Goal: Task Accomplishment & Management: Manage account settings

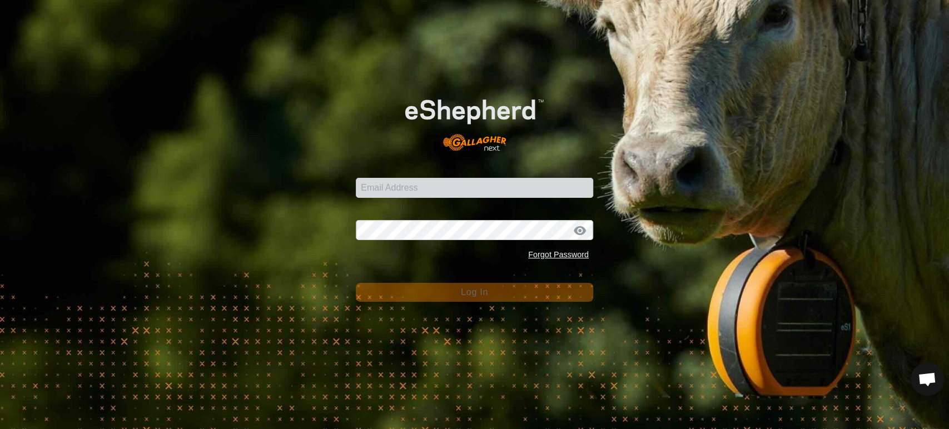
scroll to position [9455, 0]
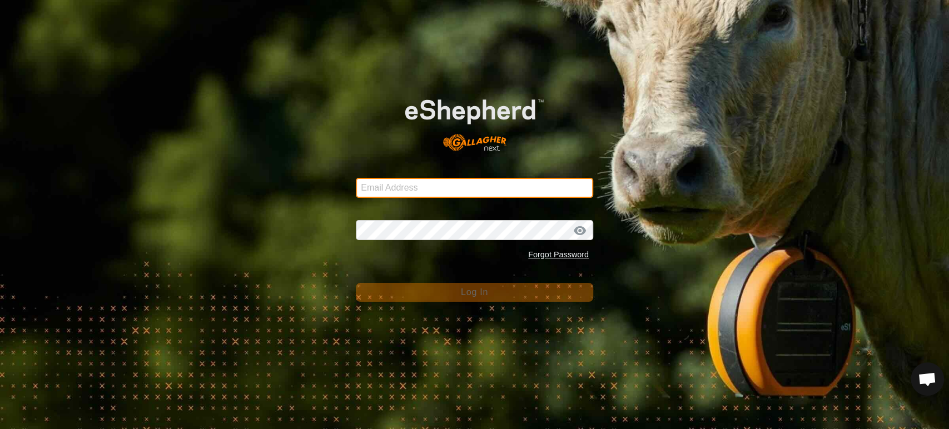
type input "[EMAIL_ADDRESS][DOMAIN_NAME]"
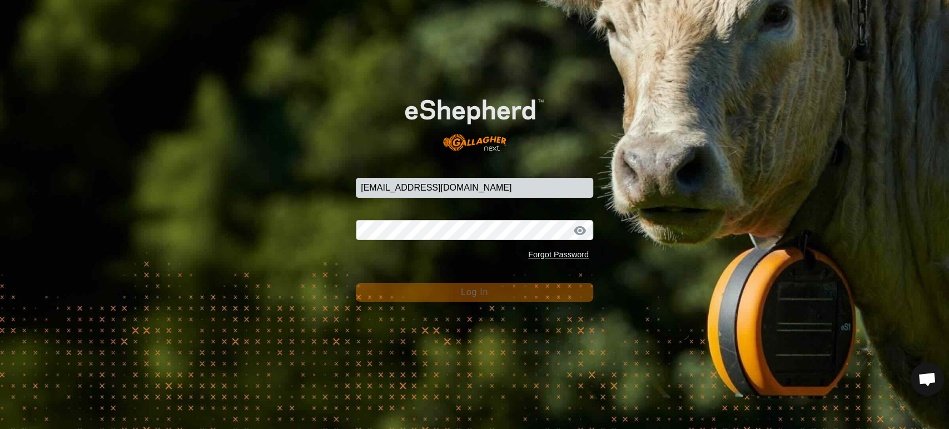
click at [449, 295] on button "Log In" at bounding box center [474, 292] width 237 height 19
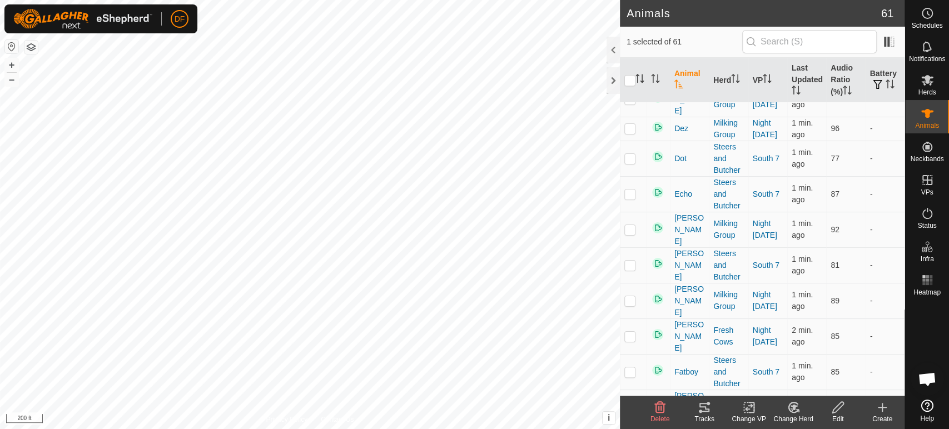
scroll to position [488, 0]
click at [795, 408] on icon at bounding box center [794, 407] width 14 height 13
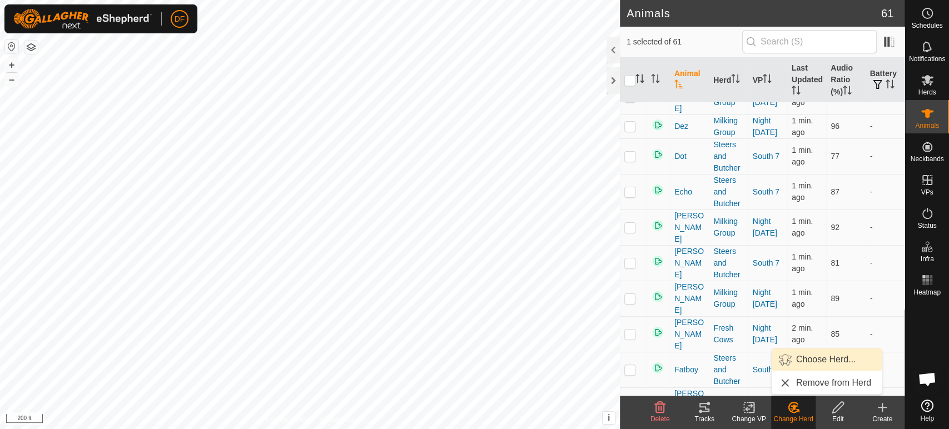
click at [803, 358] on link "Choose Herd..." at bounding box center [827, 360] width 110 height 22
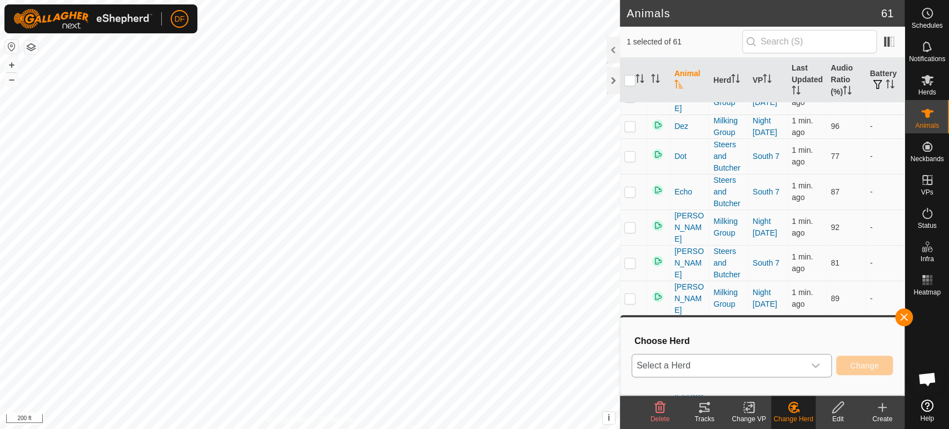
click at [767, 361] on span "Select a Herd" at bounding box center [718, 366] width 172 height 22
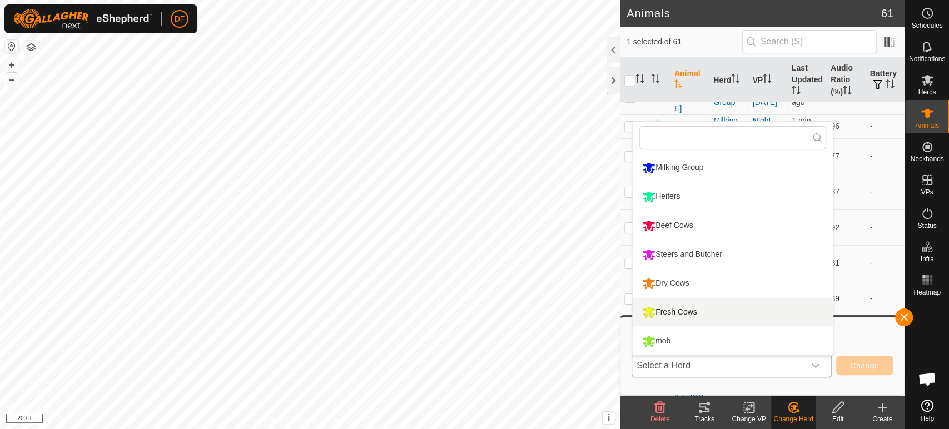
click at [695, 307] on li "Fresh Cows" at bounding box center [733, 313] width 200 height 28
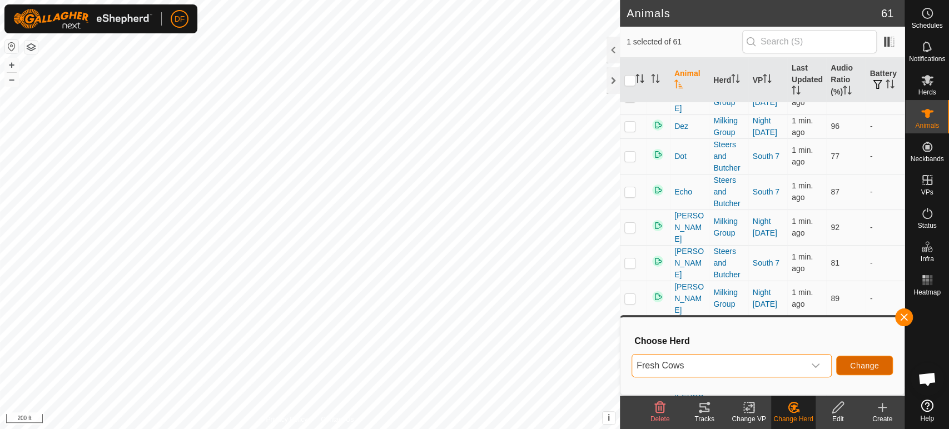
click at [872, 372] on button "Change" at bounding box center [864, 365] width 57 height 19
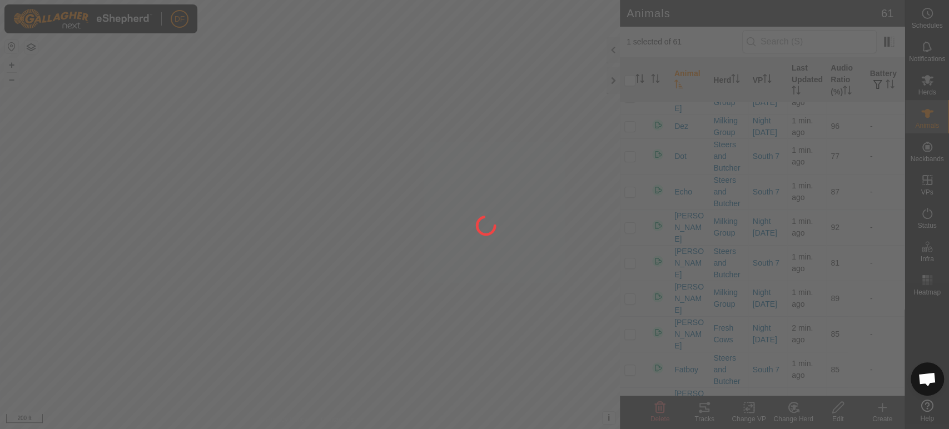
checkbox input "false"
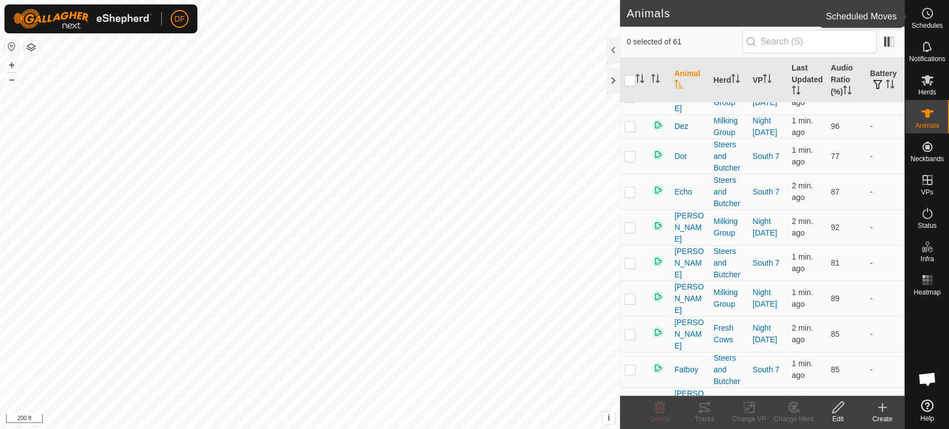
click at [926, 9] on circle at bounding box center [927, 13] width 10 height 10
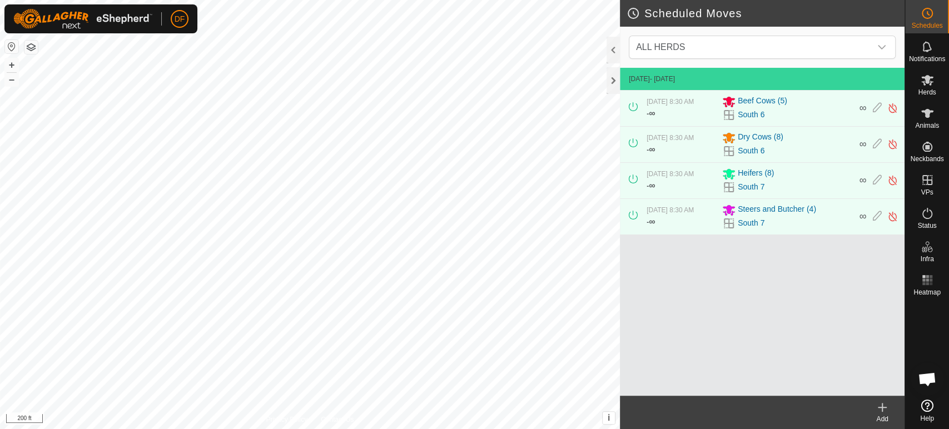
click at [883, 408] on icon at bounding box center [882, 408] width 8 height 0
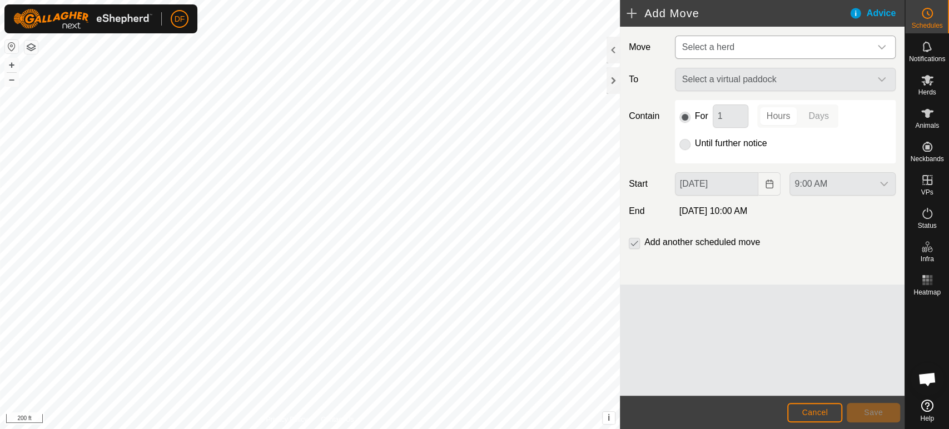
click at [727, 42] on span "Select a herd" at bounding box center [708, 46] width 52 height 9
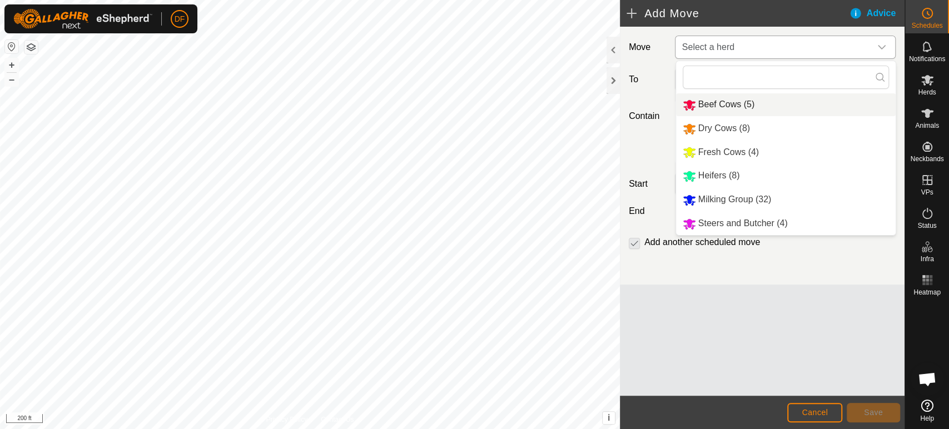
click at [716, 107] on li "Beef Cows (5)" at bounding box center [786, 104] width 220 height 23
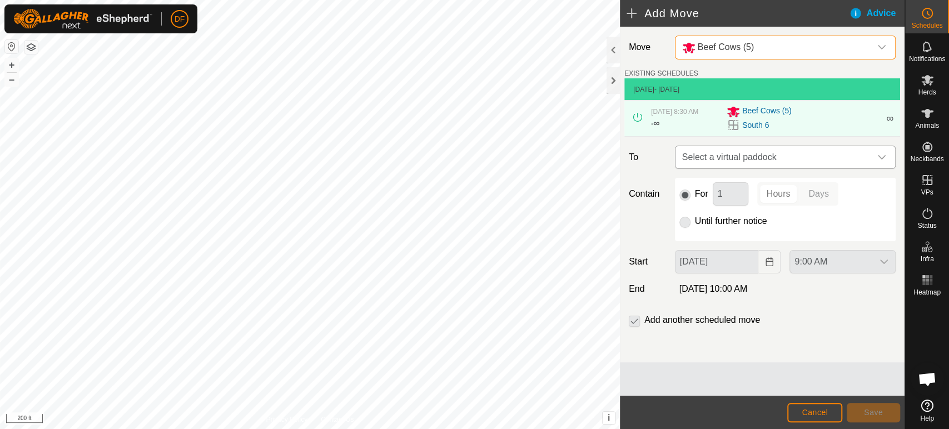
click at [707, 156] on span "Select a virtual paddock" at bounding box center [774, 157] width 193 height 22
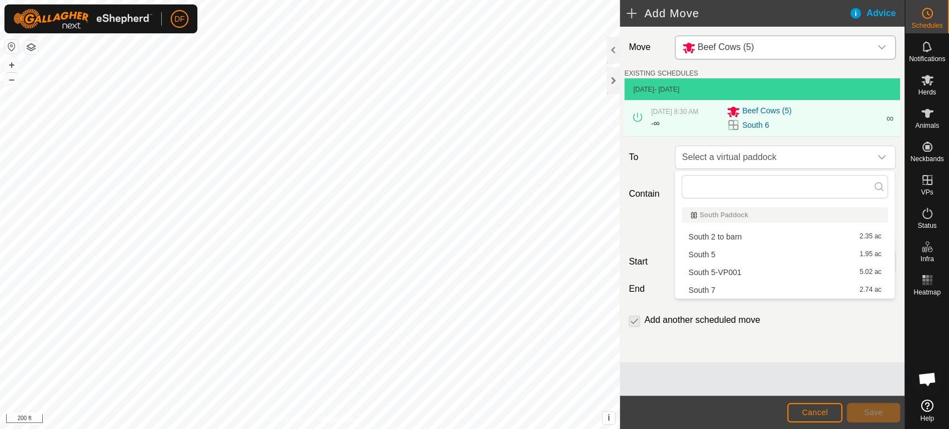
click at [714, 291] on li "South 7 2.74 ac" at bounding box center [785, 290] width 206 height 17
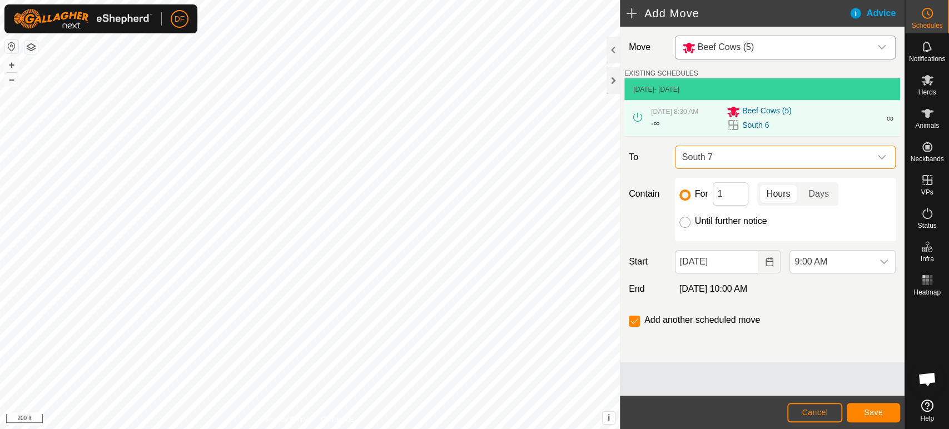
click at [682, 225] on input "Until further notice" at bounding box center [684, 222] width 11 height 11
radio input "true"
checkbox input "false"
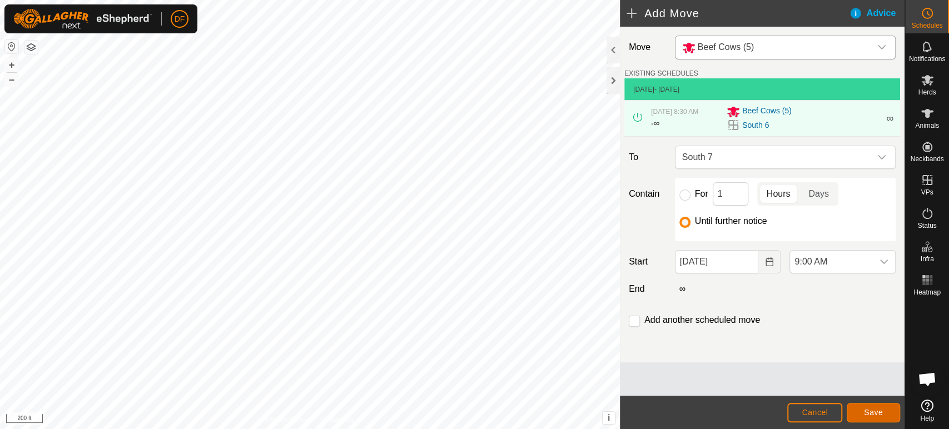
click at [872, 414] on span "Save" at bounding box center [873, 412] width 19 height 9
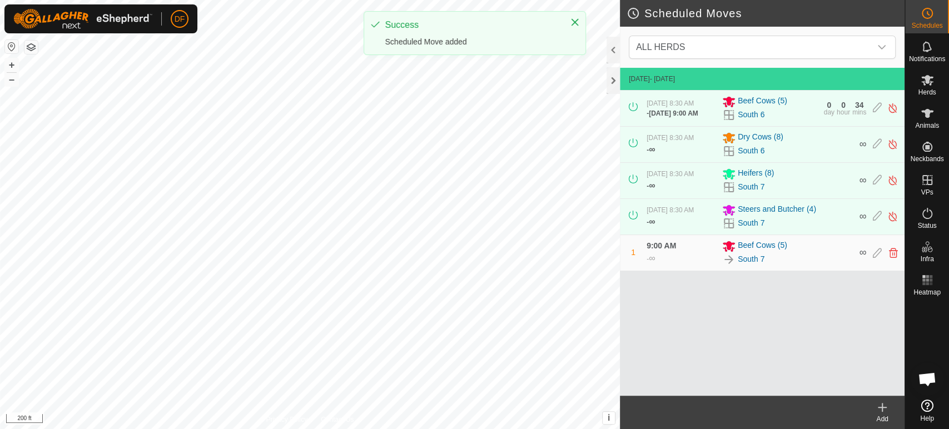
click at [883, 418] on div "Add" at bounding box center [882, 419] width 44 height 10
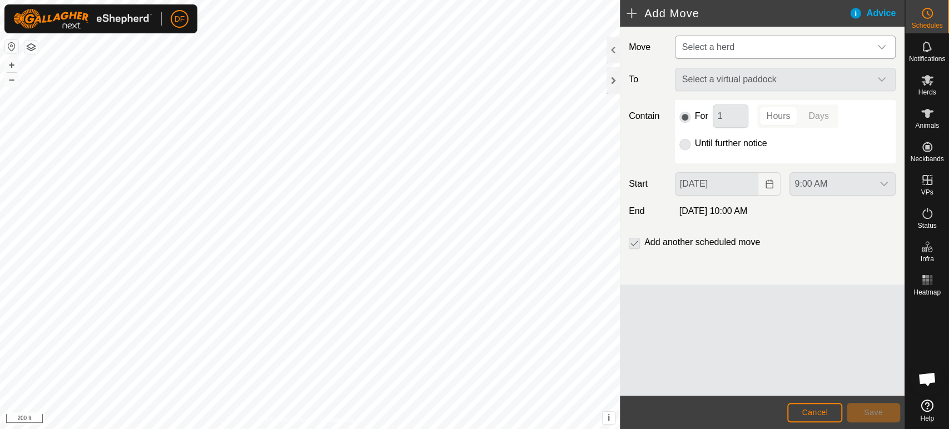
click at [733, 56] on span "Select a herd" at bounding box center [774, 47] width 193 height 22
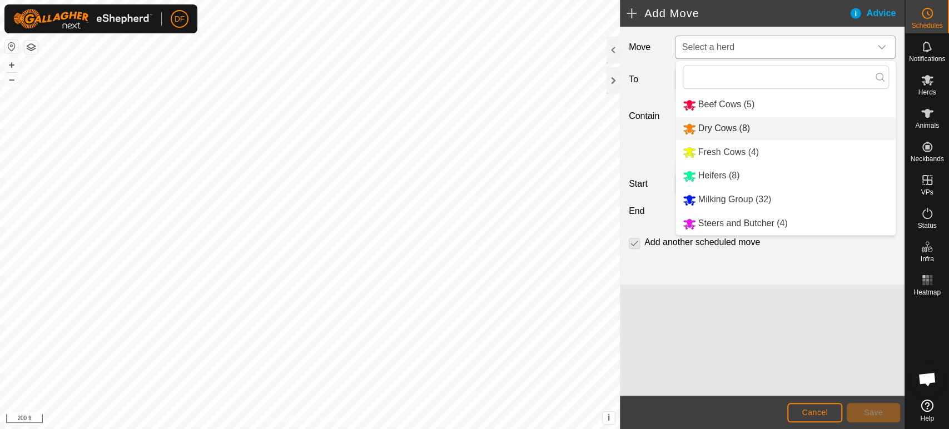
click at [726, 128] on li "Dry Cows (8)" at bounding box center [786, 128] width 220 height 23
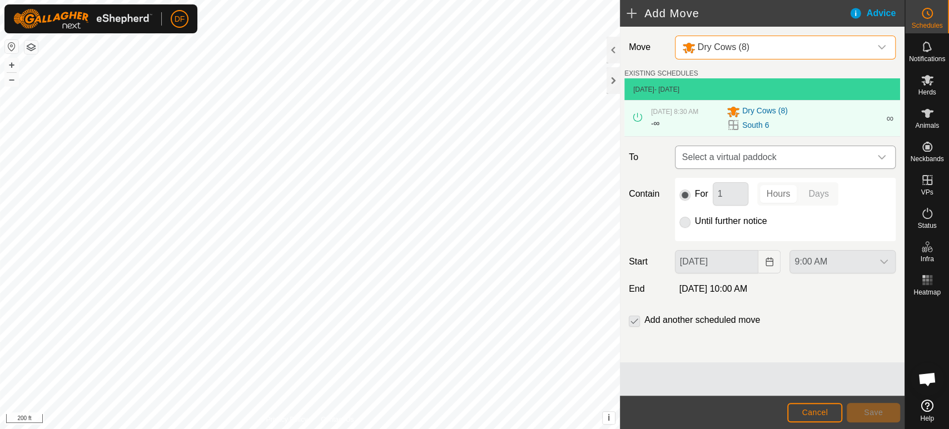
click at [711, 161] on span "Select a virtual paddock" at bounding box center [774, 157] width 193 height 22
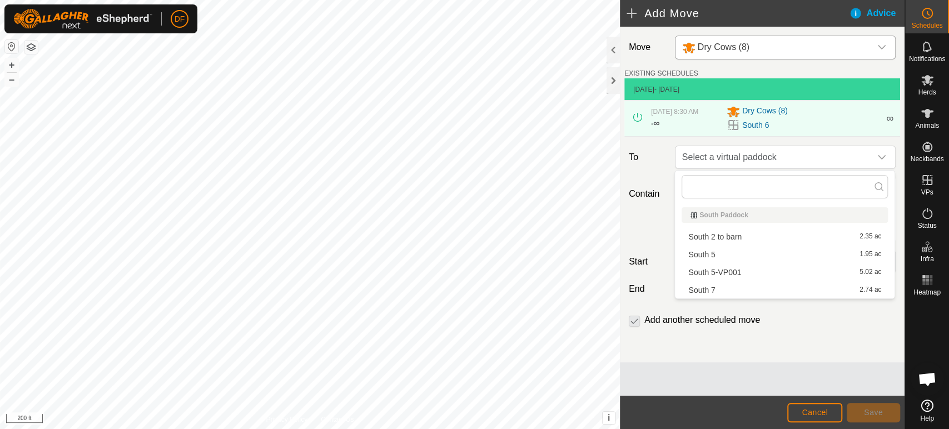
click at [725, 291] on li "South 7 2.74 ac" at bounding box center [785, 290] width 206 height 17
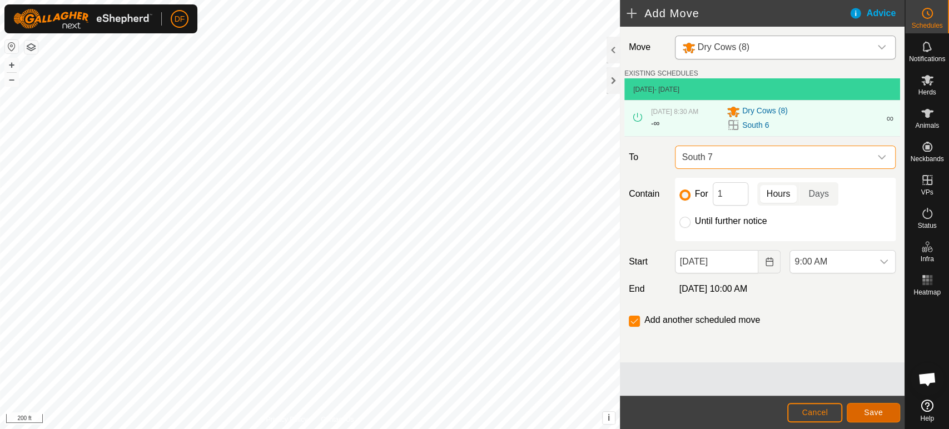
click at [868, 414] on span "Save" at bounding box center [873, 412] width 19 height 9
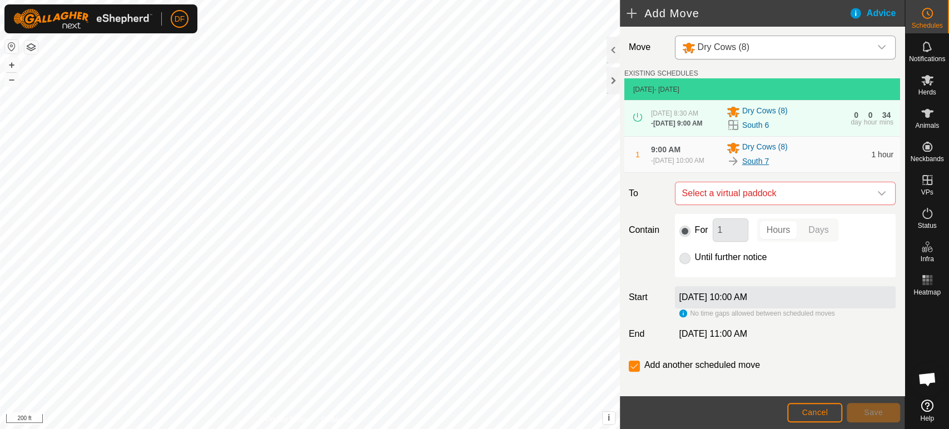
click at [753, 167] on link "South 7" at bounding box center [755, 162] width 27 height 12
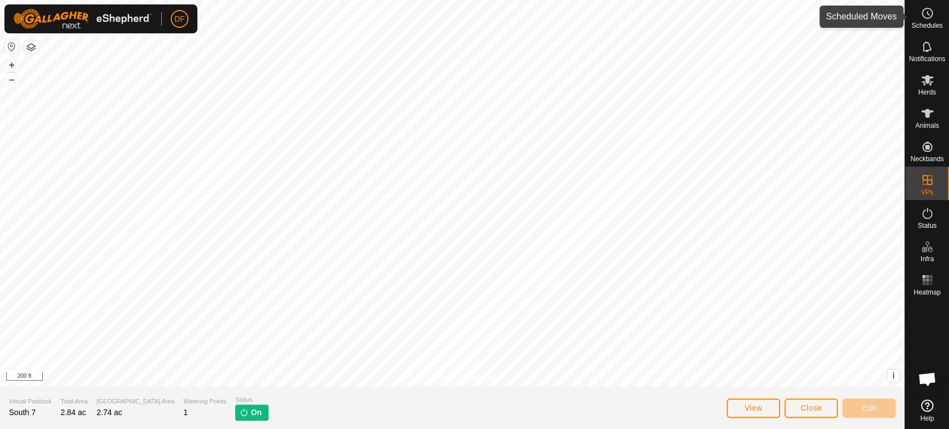
click at [925, 23] on span "Schedules" at bounding box center [926, 25] width 31 height 7
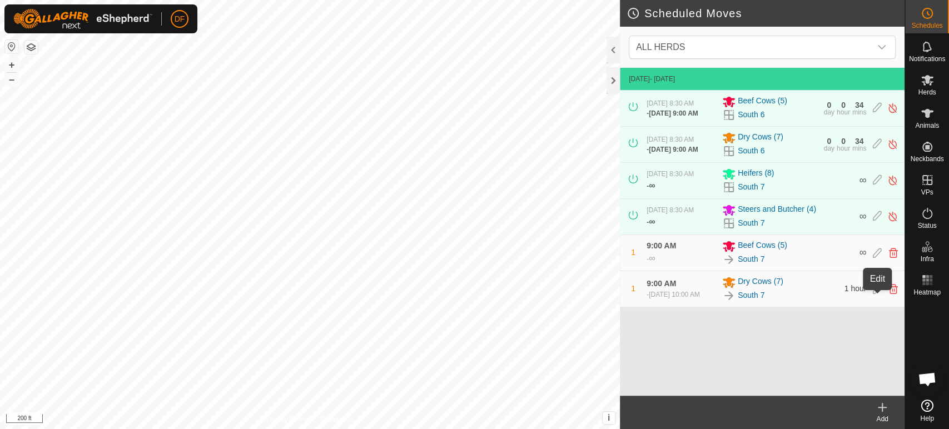
click at [878, 294] on icon at bounding box center [877, 289] width 9 height 10
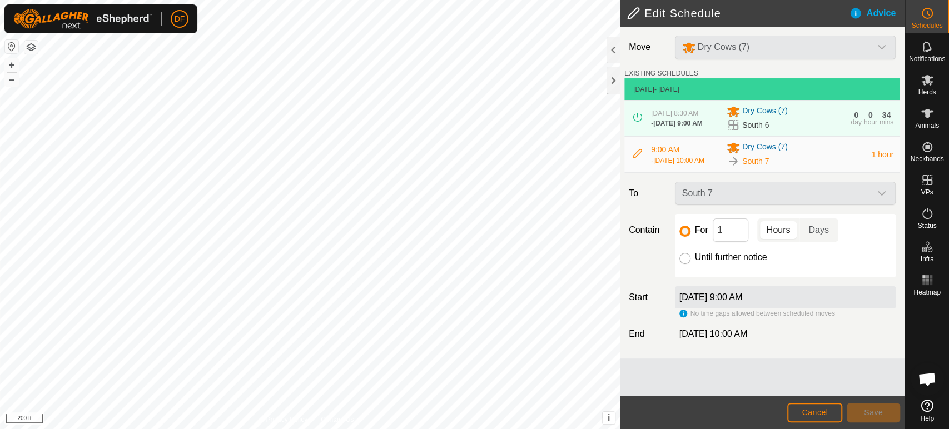
click at [686, 264] on input "Until further notice" at bounding box center [684, 258] width 11 height 11
radio input "true"
click at [864, 418] on button "Save" at bounding box center [873, 412] width 53 height 19
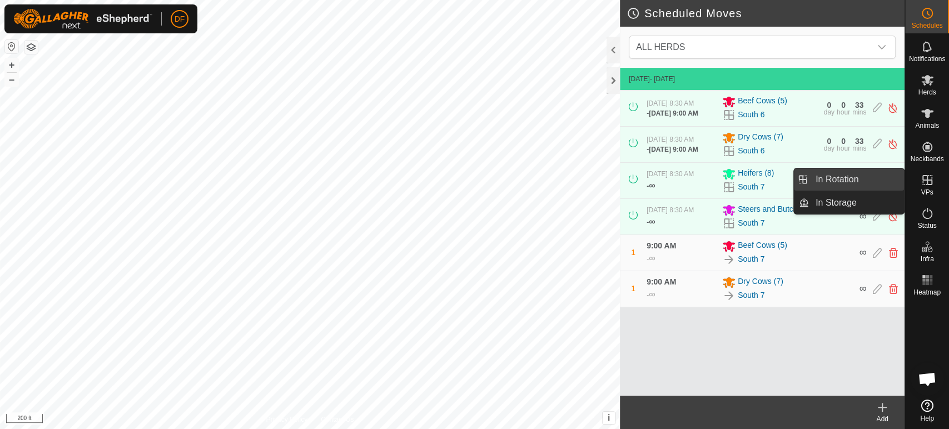
click at [853, 178] on link "In Rotation" at bounding box center [856, 179] width 95 height 22
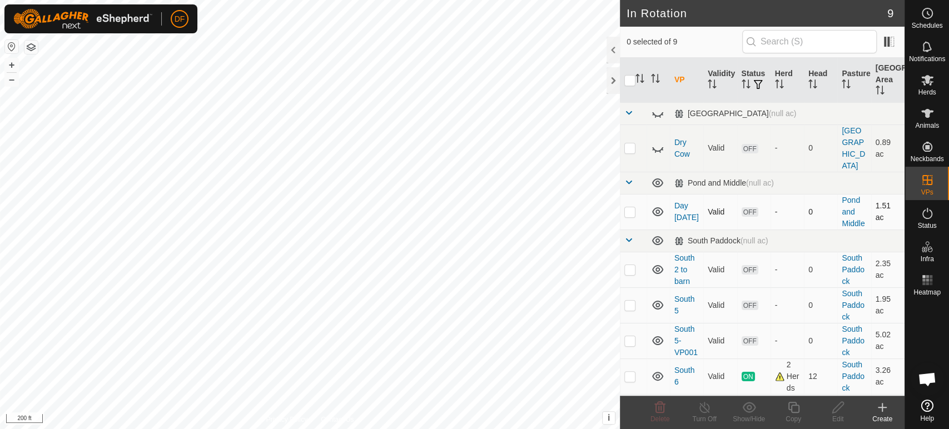
click at [629, 207] on p-checkbox at bounding box center [629, 211] width 11 height 9
click at [664, 417] on span "Delete" at bounding box center [660, 419] width 19 height 8
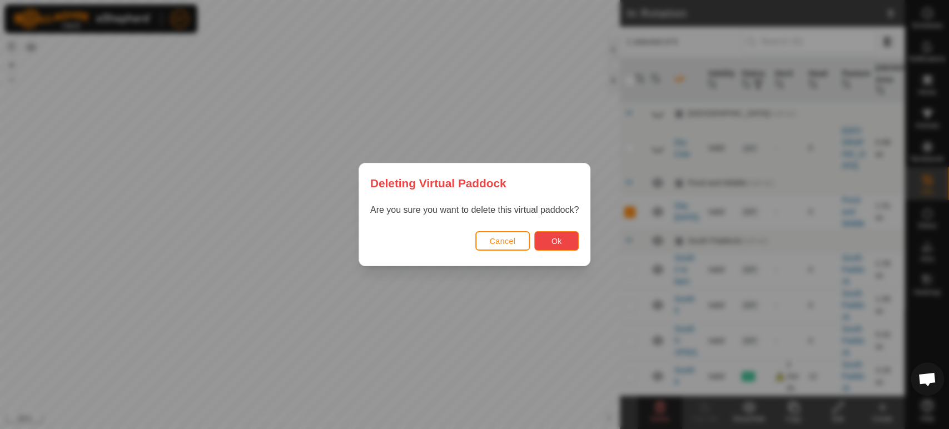
click at [556, 246] on button "Ok" at bounding box center [556, 240] width 44 height 19
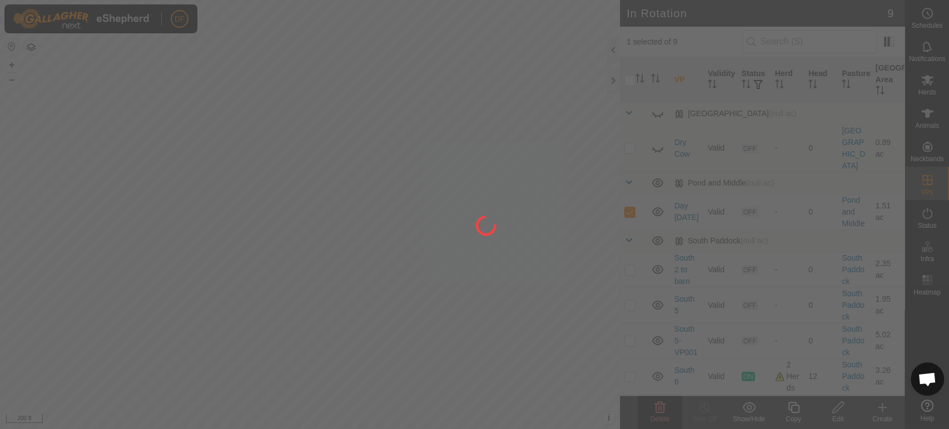
checkbox input "false"
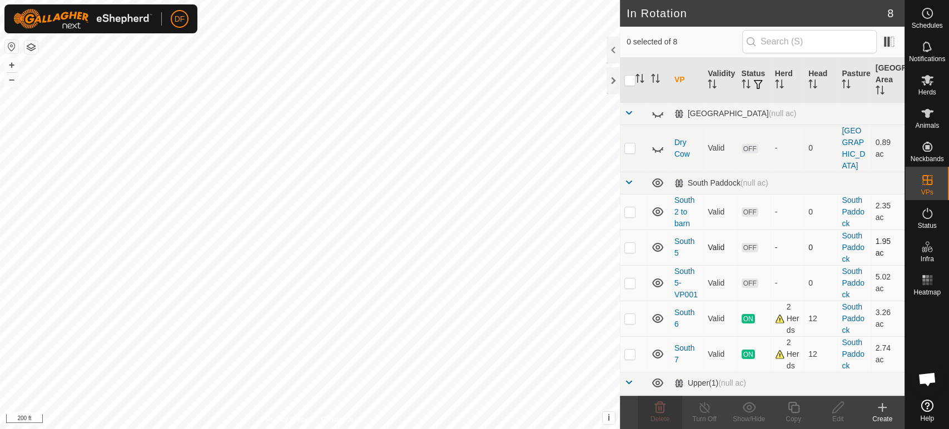
click at [633, 243] on p-checkbox at bounding box center [629, 247] width 11 height 9
checkbox input "true"
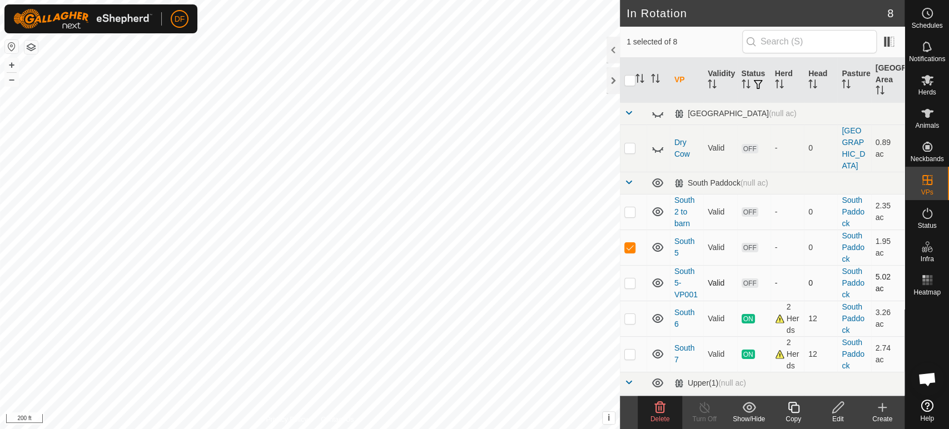
click at [631, 279] on p-checkbox at bounding box center [629, 283] width 11 height 9
checkbox input "true"
click at [667, 413] on delete-svg-icon at bounding box center [660, 407] width 44 height 13
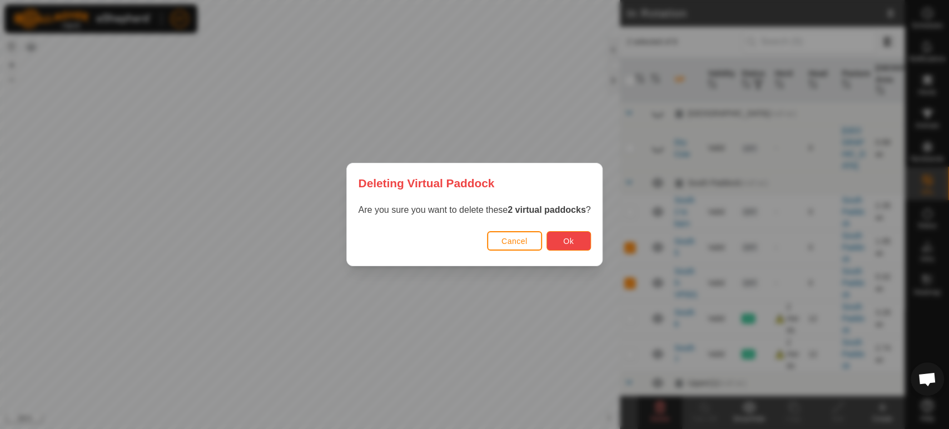
click at [554, 242] on button "Ok" at bounding box center [569, 240] width 44 height 19
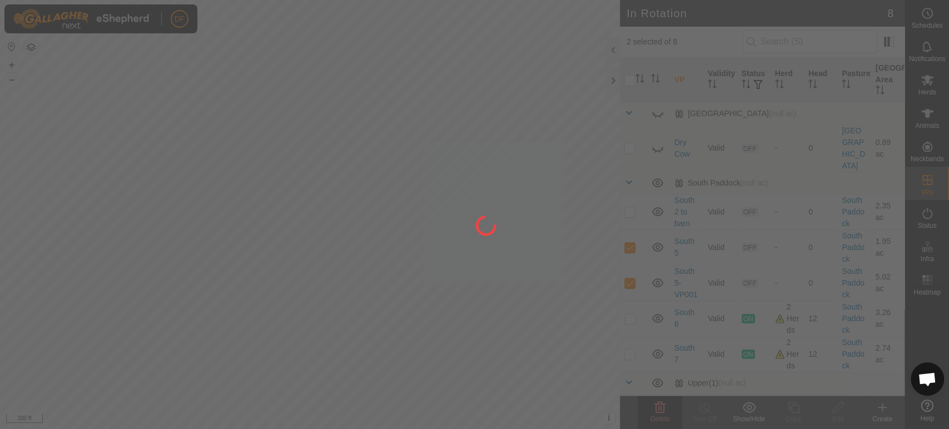
checkbox input "false"
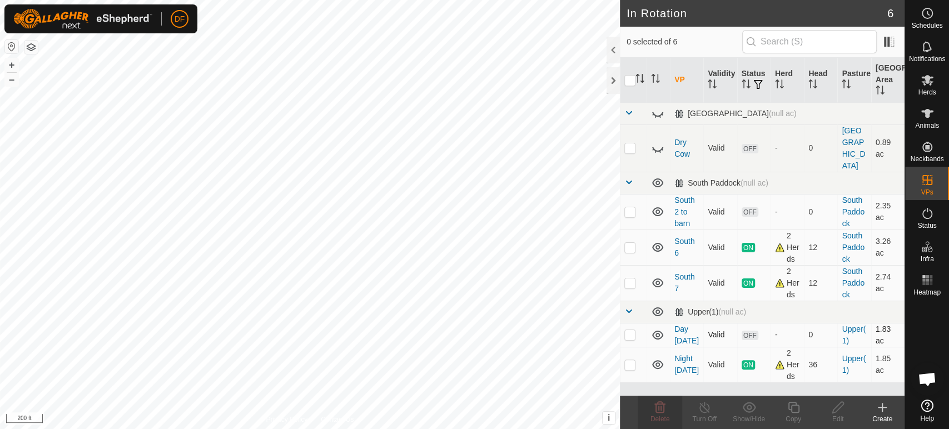
click at [629, 330] on p-checkbox at bounding box center [629, 334] width 11 height 9
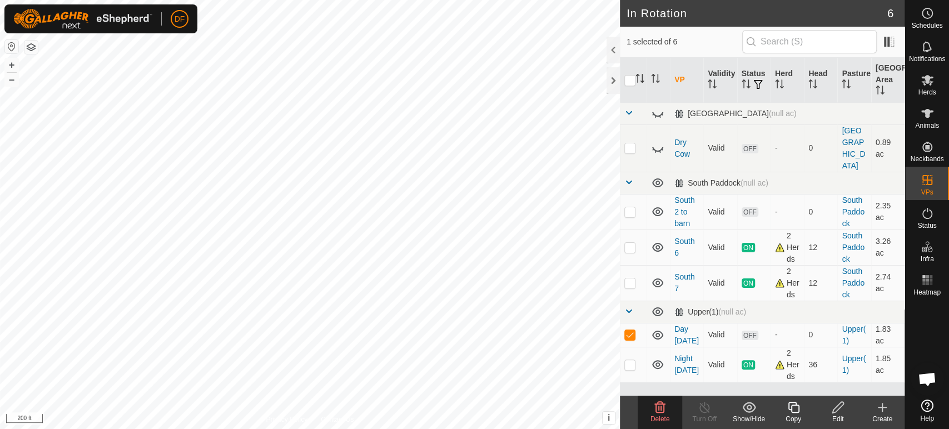
click at [665, 410] on icon at bounding box center [659, 407] width 13 height 13
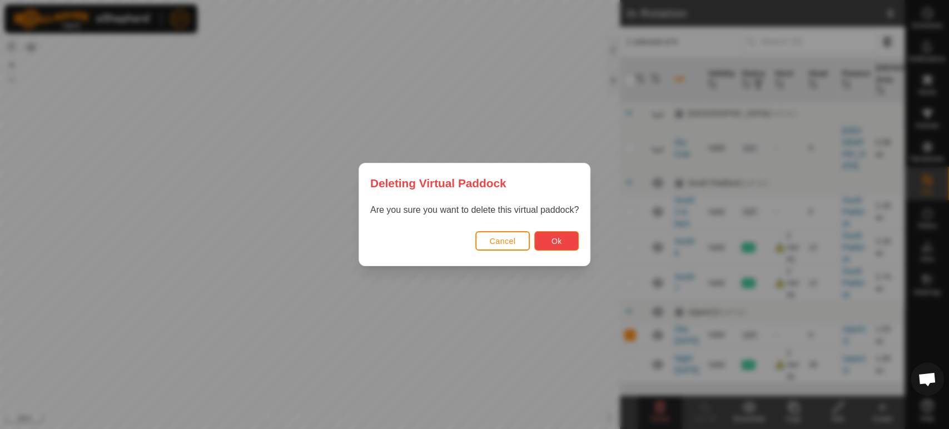
click at [547, 241] on button "Ok" at bounding box center [556, 240] width 44 height 19
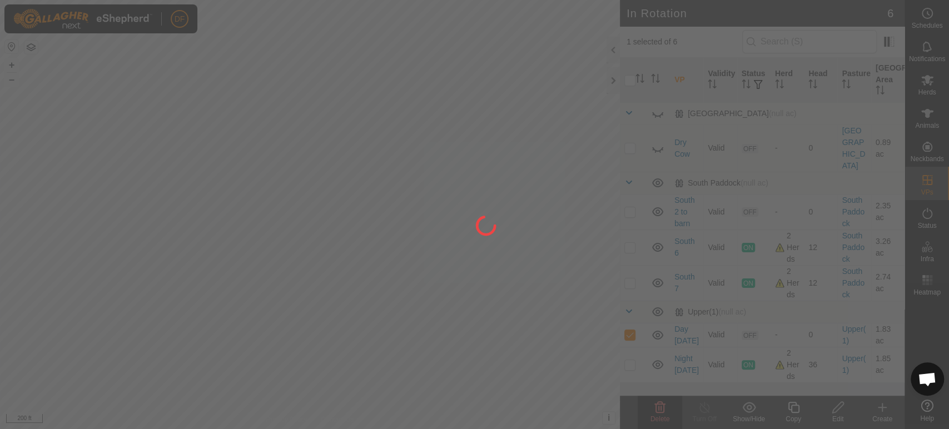
checkbox input "false"
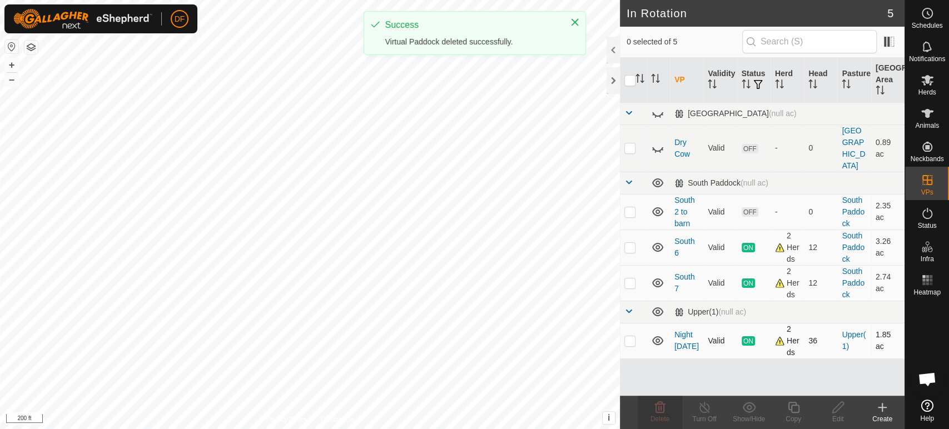
click at [632, 336] on p-checkbox at bounding box center [629, 340] width 11 height 9
checkbox input "true"
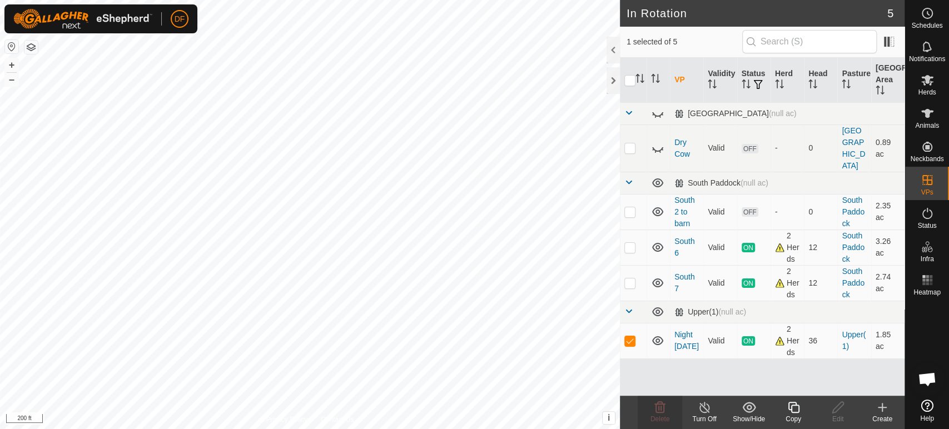
click at [793, 409] on icon at bounding box center [794, 407] width 14 height 13
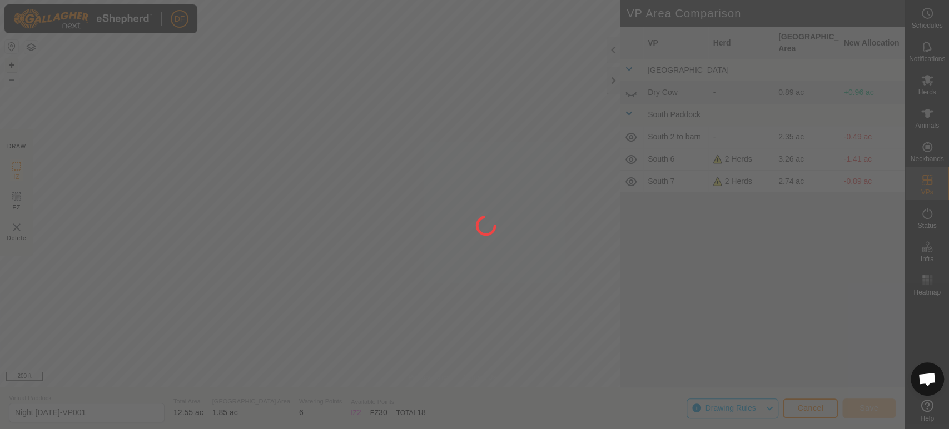
click at [9, 66] on div at bounding box center [474, 214] width 949 height 429
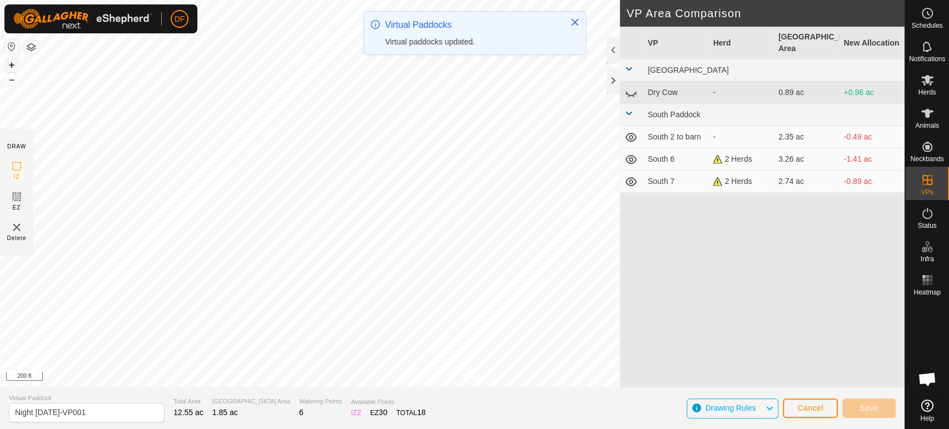
click at [9, 66] on button "+" at bounding box center [11, 64] width 13 height 13
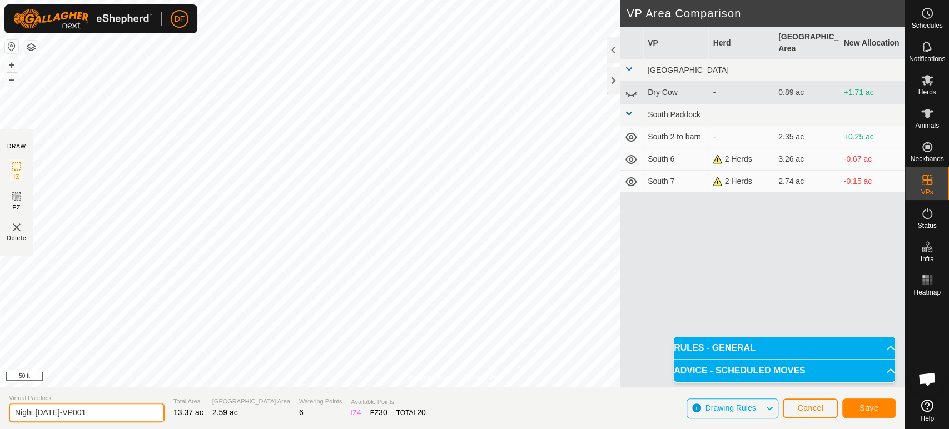
click at [32, 413] on input "Night [DATE]-VP001" at bounding box center [87, 412] width 156 height 19
type input "Day [DATE]"
click at [872, 410] on span "Save" at bounding box center [869, 408] width 19 height 9
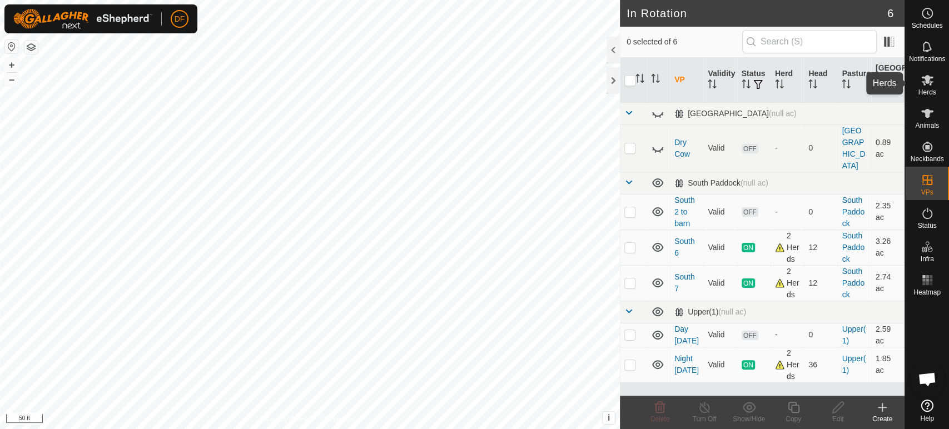
click at [929, 89] on span "Herds" at bounding box center [927, 92] width 18 height 7
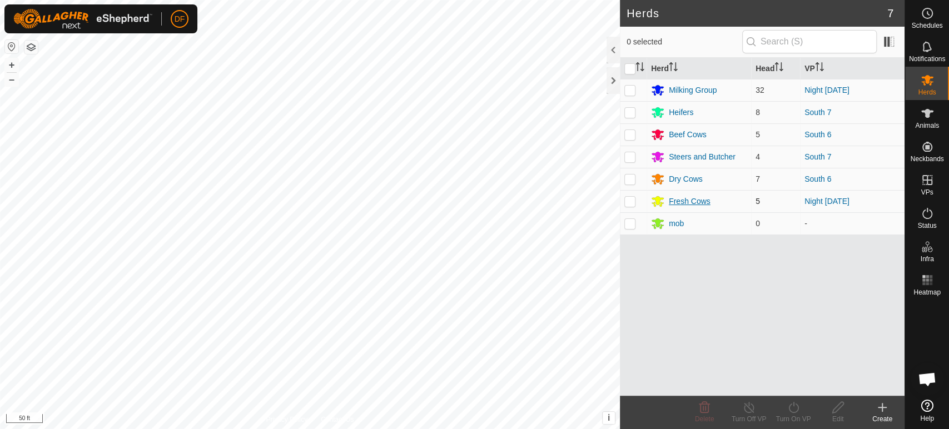
click at [693, 205] on div "Fresh Cows" at bounding box center [690, 202] width 42 height 12
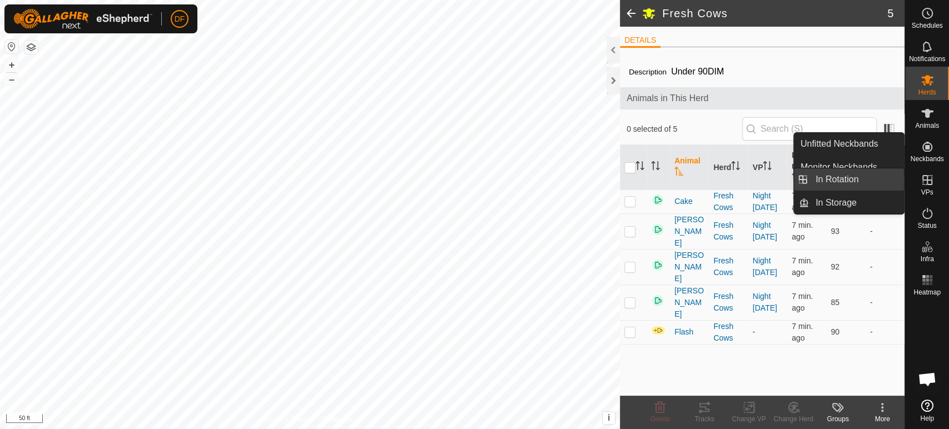
click at [876, 180] on link "In Rotation" at bounding box center [856, 179] width 95 height 22
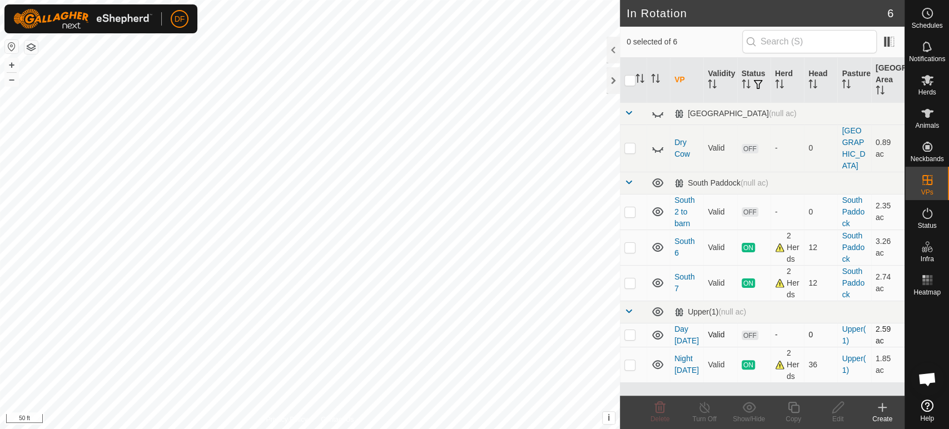
click at [630, 330] on p-checkbox at bounding box center [629, 334] width 11 height 9
checkbox input "true"
click at [790, 410] on icon at bounding box center [794, 407] width 14 height 13
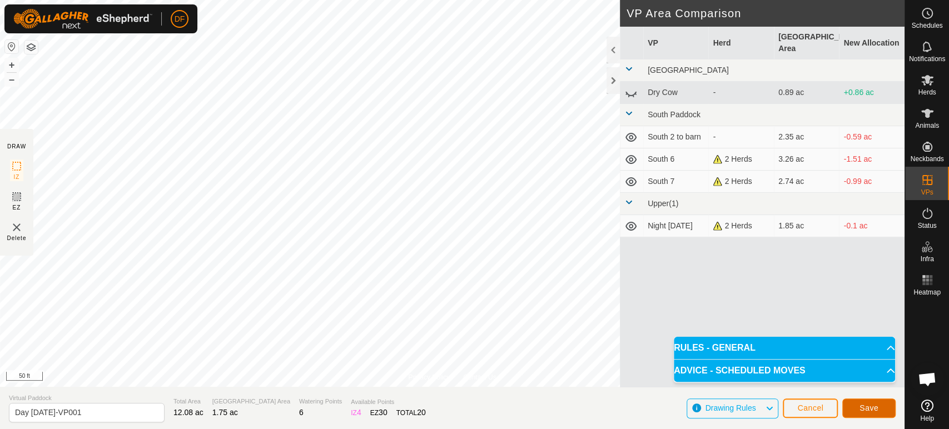
click at [856, 413] on button "Save" at bounding box center [868, 408] width 53 height 19
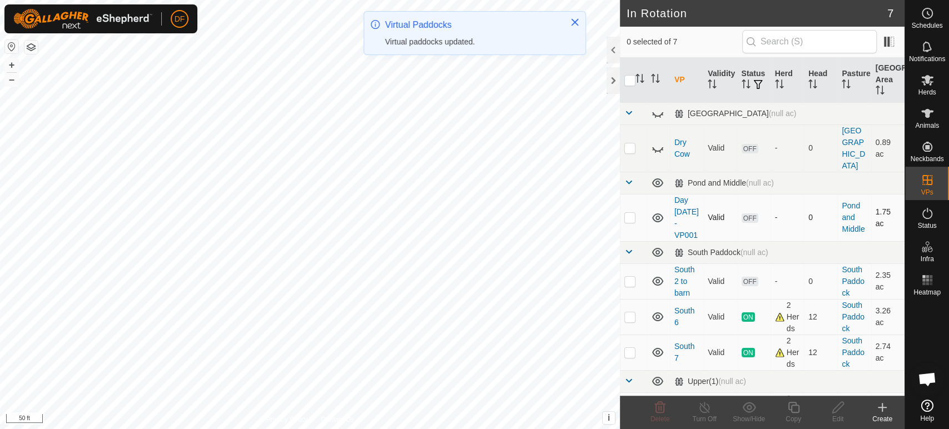
click at [636, 198] on td at bounding box center [633, 217] width 27 height 47
checkbox input "true"
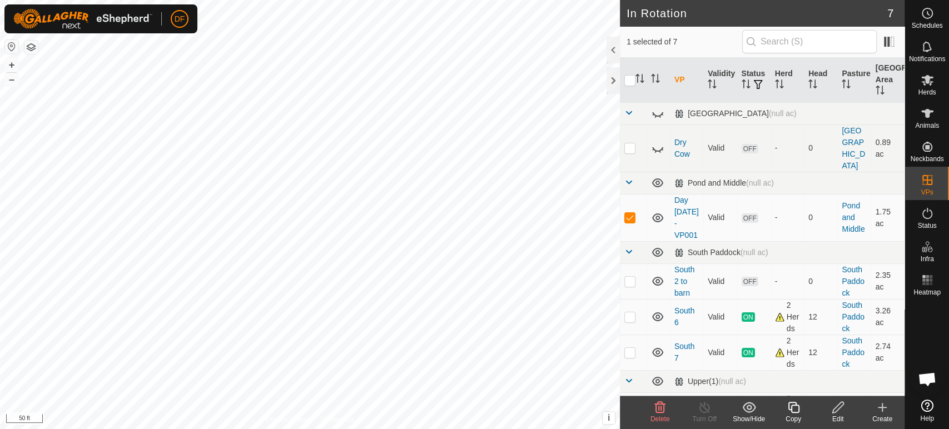
click at [793, 414] on div "Copy" at bounding box center [793, 419] width 44 height 10
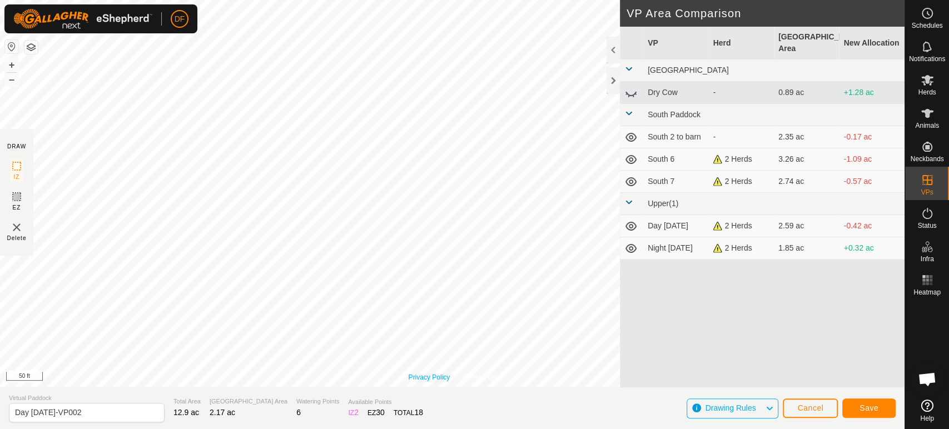
click at [431, 378] on div "Privacy Policy Contact Us Status: OFF Type: Inclusion Zone + – ⇧ i This applica…" at bounding box center [452, 193] width 905 height 387
drag, startPoint x: 33, startPoint y: 415, endPoint x: 2, endPoint y: 410, distance: 31.5
click at [2, 410] on section "Virtual Paddock Day [DATE]-VP002 Total Area 12.9 ac Grazing Area 2.17 ac Wateri…" at bounding box center [452, 408] width 905 height 42
type input "Night [DATE]"
click at [861, 407] on span "Save" at bounding box center [869, 408] width 19 height 9
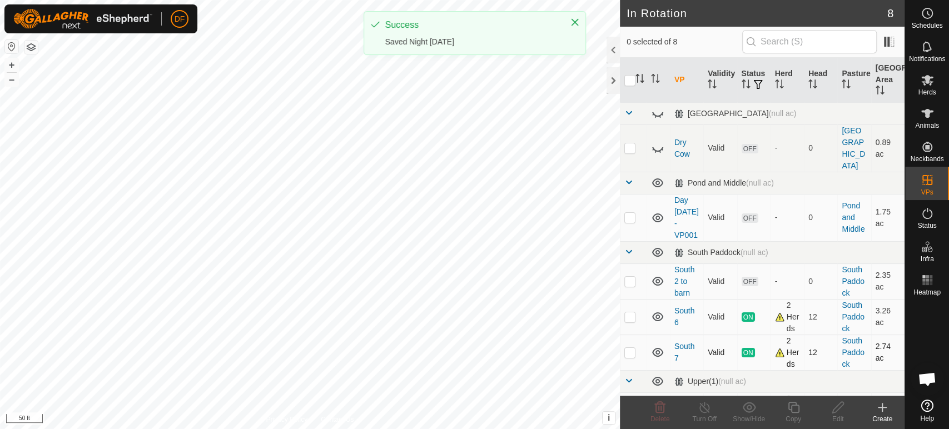
click at [624, 323] on div "In Rotation 8 0 selected of 8 VP Validity Status Herd Head Pasture [GEOGRAPHIC_…" at bounding box center [452, 214] width 905 height 429
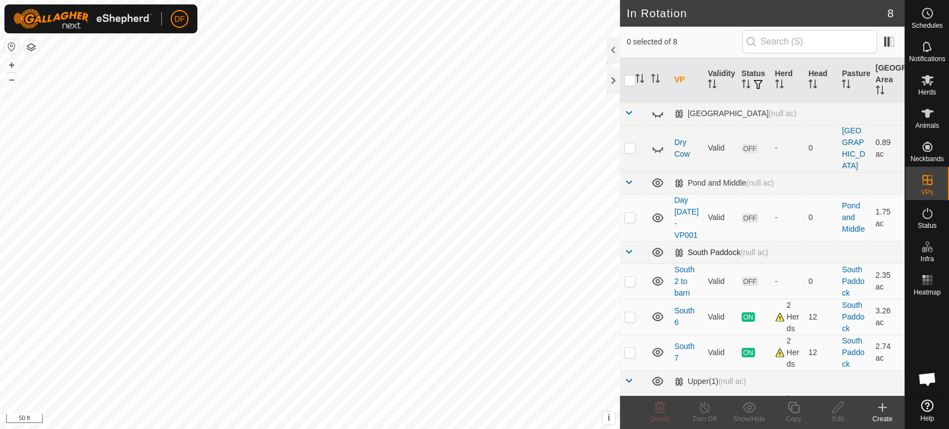
click at [629, 247] on span at bounding box center [628, 251] width 9 height 9
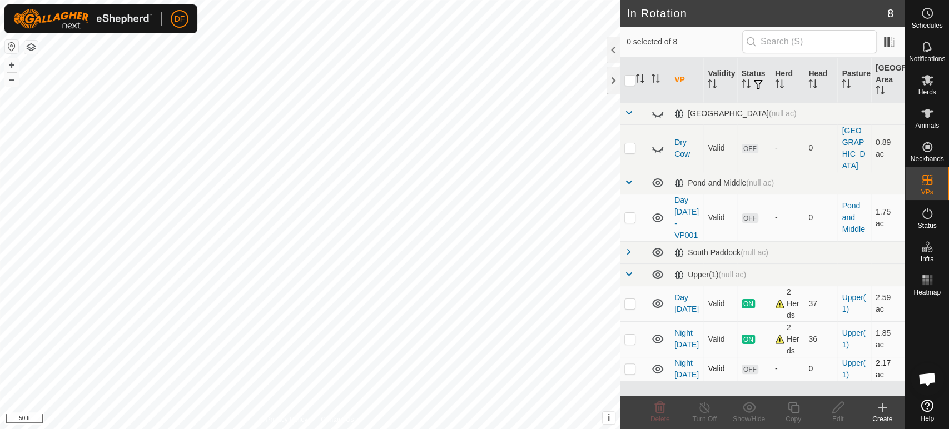
click at [630, 364] on p-checkbox at bounding box center [629, 368] width 11 height 9
checkbox input "true"
click at [783, 414] on div "Copy" at bounding box center [793, 419] width 44 height 10
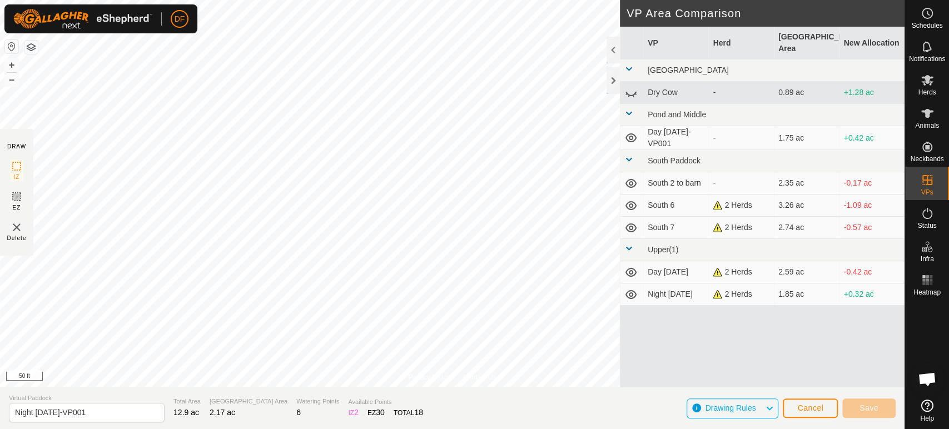
click at [22, 146] on div "Privacy Policy Contact Us Night [DATE] Status: OFF Type: Inclusion Zone + – ⇧ i…" at bounding box center [452, 214] width 905 height 429
click at [92, 419] on input "Night [DATE]-VP001" at bounding box center [87, 412] width 156 height 19
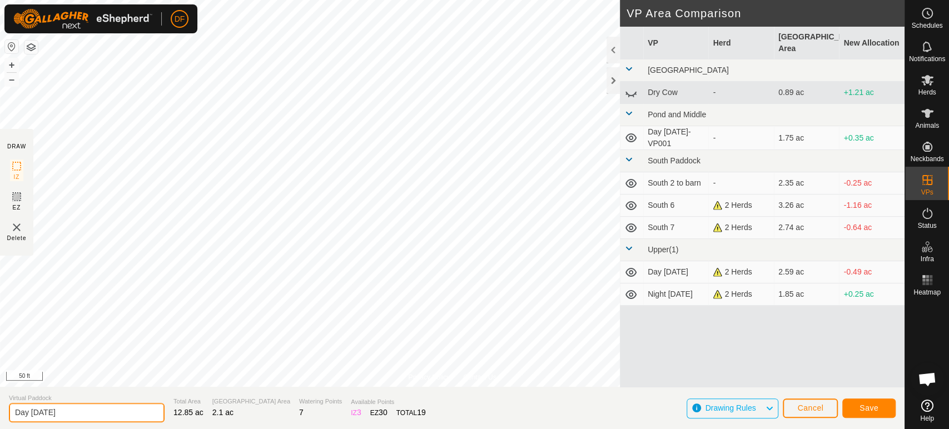
type input "Day [DATE]"
click at [858, 404] on button "Save" at bounding box center [868, 408] width 53 height 19
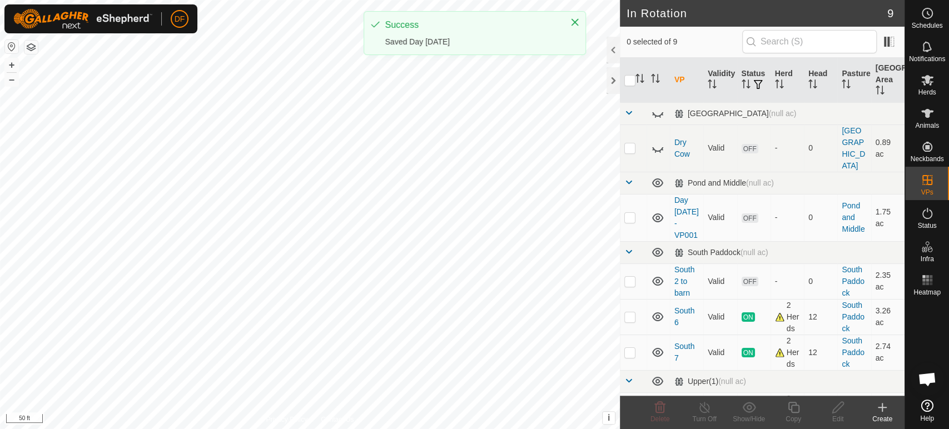
click at [523, 53] on div "DF Schedules Notifications Herds Animals Neckbands VPs Status Infra Heatmap Hel…" at bounding box center [474, 214] width 949 height 429
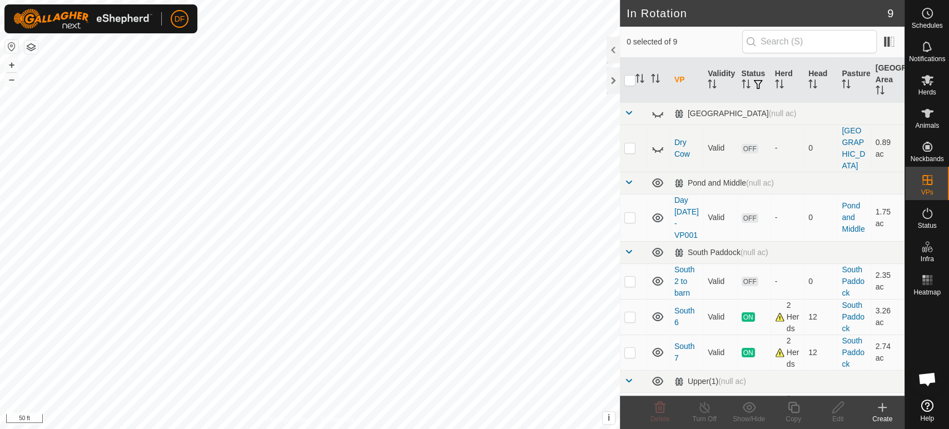
checkbox input "true"
click at [12, 82] on button "–" at bounding box center [11, 79] width 13 height 13
click at [785, 413] on copy-svg-icon at bounding box center [793, 407] width 44 height 13
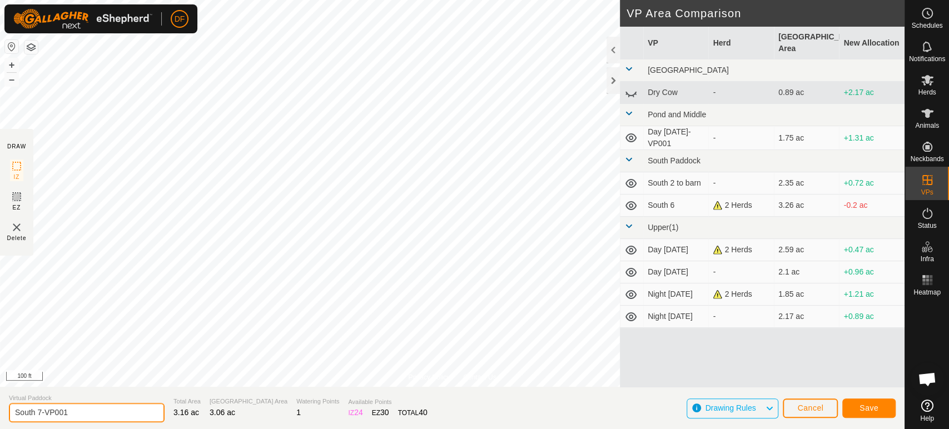
click at [71, 411] on input "South 7-VP001" at bounding box center [87, 412] width 156 height 19
type input "South 8"
click at [862, 408] on span "Save" at bounding box center [869, 408] width 19 height 9
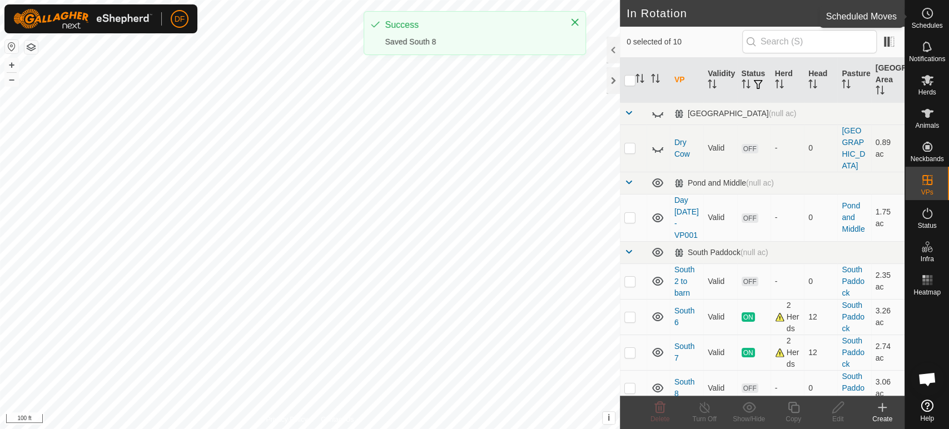
click at [936, 20] on es-schedule-vp-svg-icon at bounding box center [927, 13] width 20 height 18
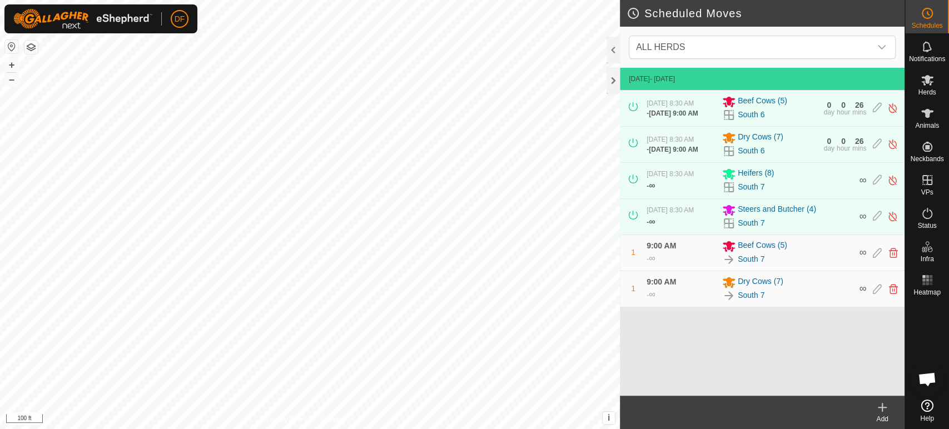
click at [886, 419] on div "Add" at bounding box center [882, 419] width 44 height 10
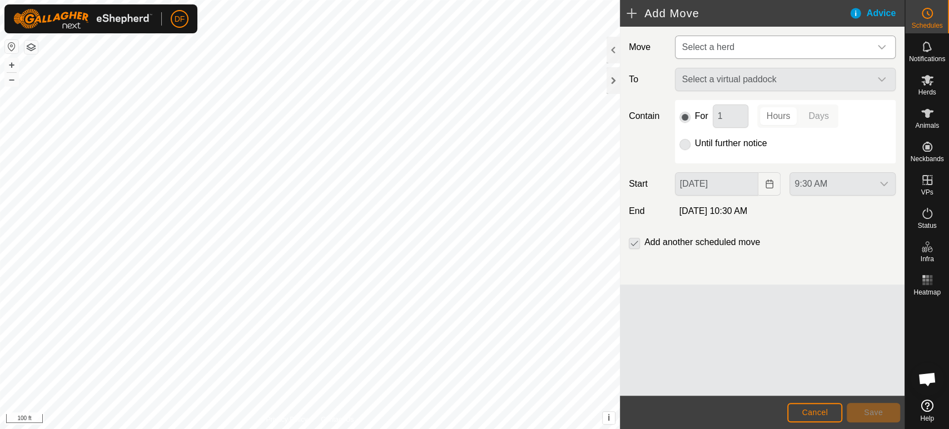
click at [742, 50] on span "Select a herd" at bounding box center [774, 47] width 193 height 22
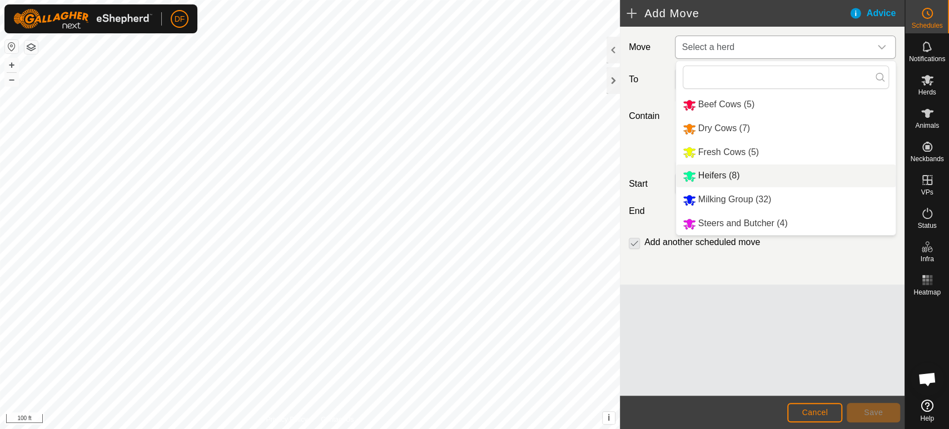
click at [716, 174] on li "Heifers (8)" at bounding box center [786, 176] width 220 height 23
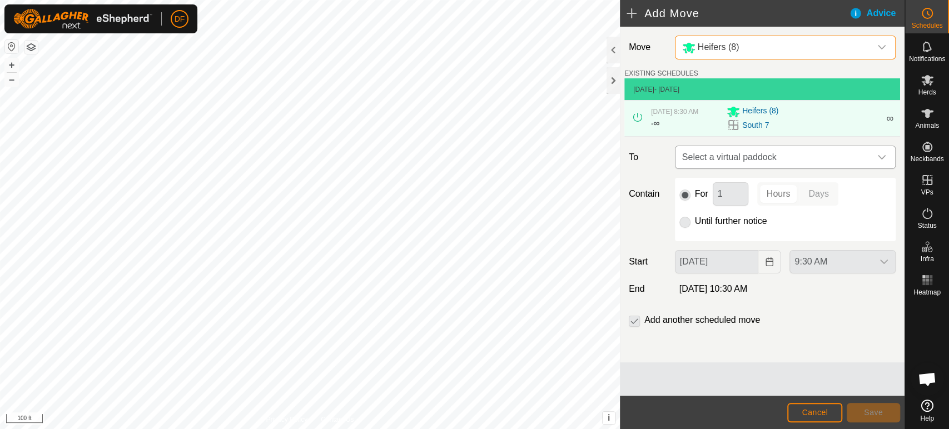
click at [747, 164] on span "Select a virtual paddock" at bounding box center [774, 157] width 193 height 22
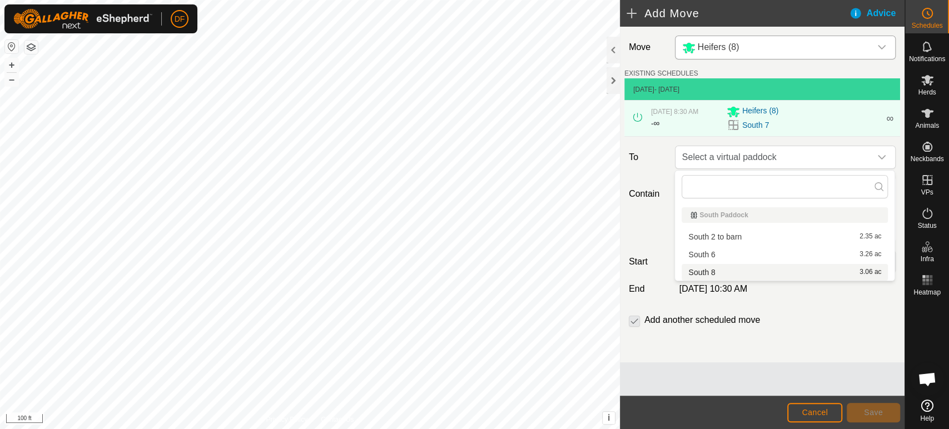
click at [708, 272] on span "South 8" at bounding box center [701, 273] width 27 height 8
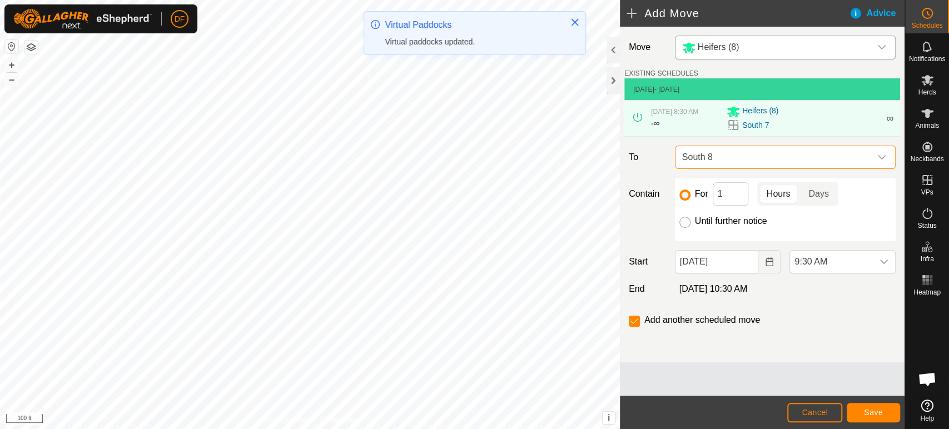
click at [687, 224] on input "Until further notice" at bounding box center [684, 222] width 11 height 11
radio input "true"
checkbox input "false"
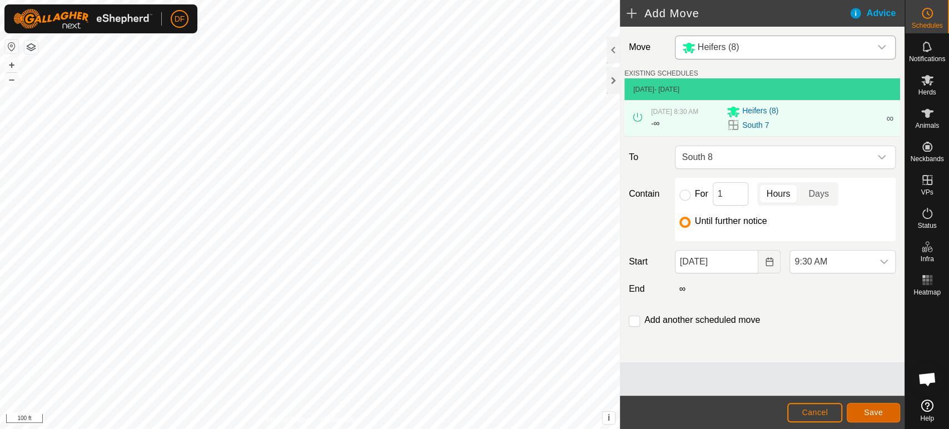
click at [869, 412] on span "Save" at bounding box center [873, 412] width 19 height 9
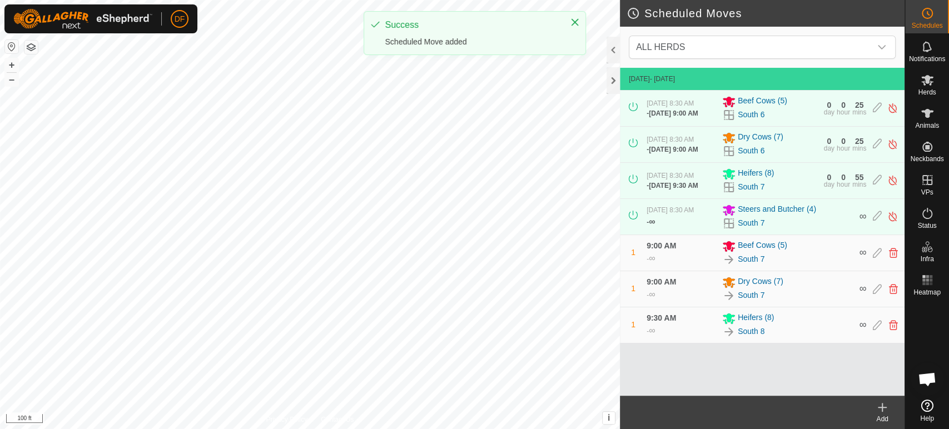
click at [882, 418] on div "Add" at bounding box center [882, 419] width 44 height 10
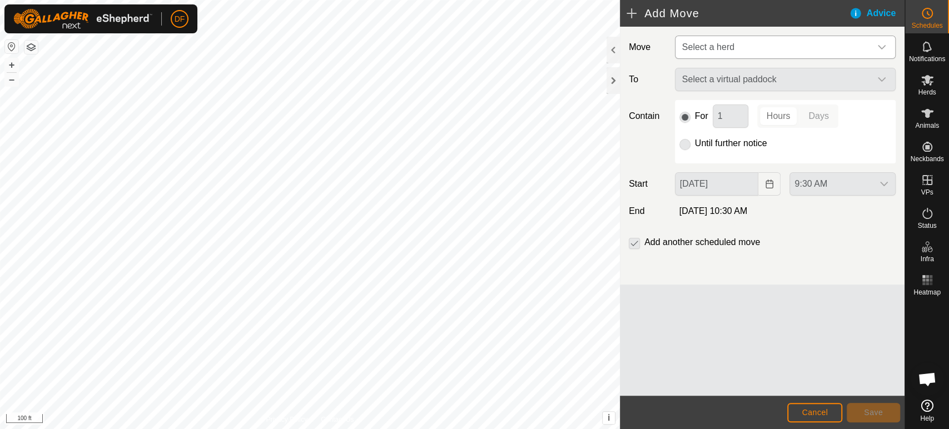
click at [742, 56] on span "Select a herd" at bounding box center [774, 47] width 193 height 22
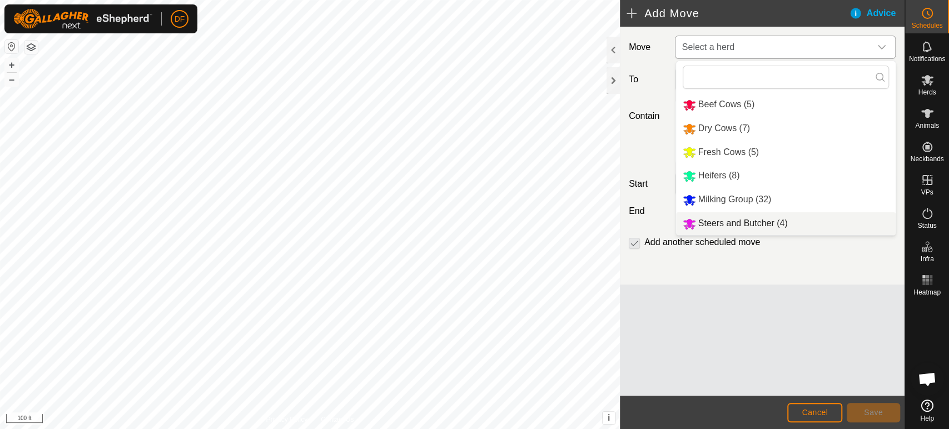
click at [736, 220] on li "Steers and Butcher (4)" at bounding box center [786, 223] width 220 height 23
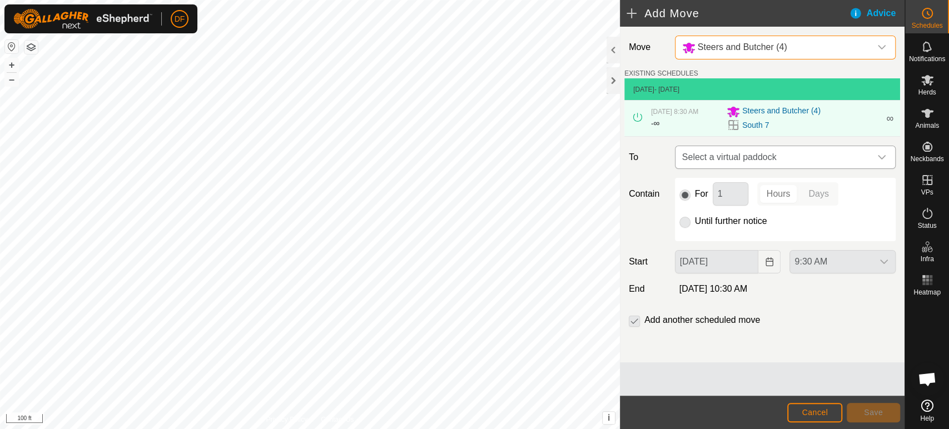
click at [725, 150] on span "Select a virtual paddock" at bounding box center [774, 157] width 193 height 22
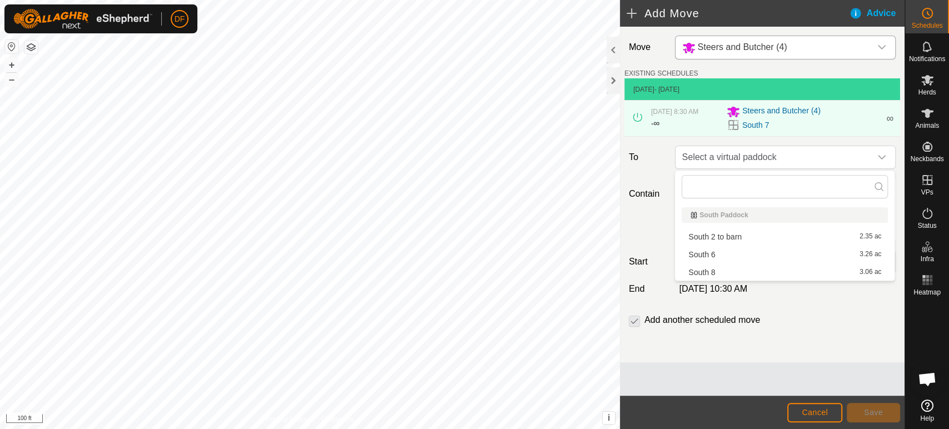
click at [711, 271] on li "South 8 3.06 ac" at bounding box center [785, 272] width 206 height 17
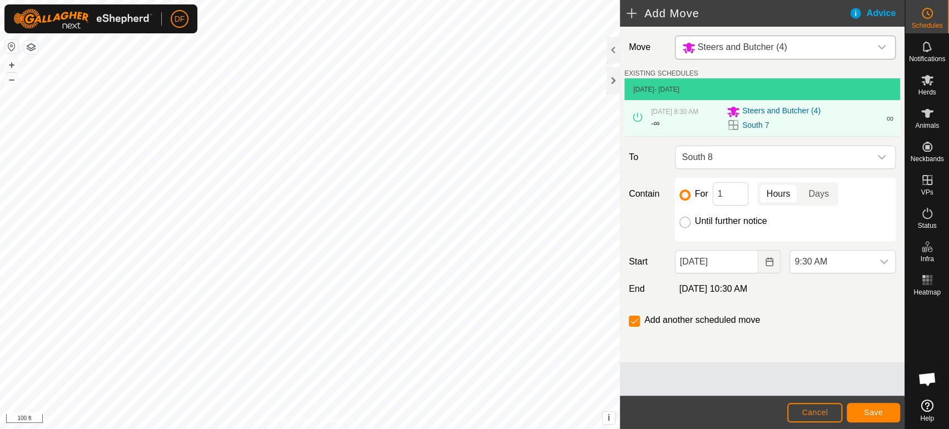
click at [686, 222] on input "Until further notice" at bounding box center [684, 222] width 11 height 11
radio input "true"
checkbox input "false"
click at [866, 407] on button "Save" at bounding box center [873, 412] width 53 height 19
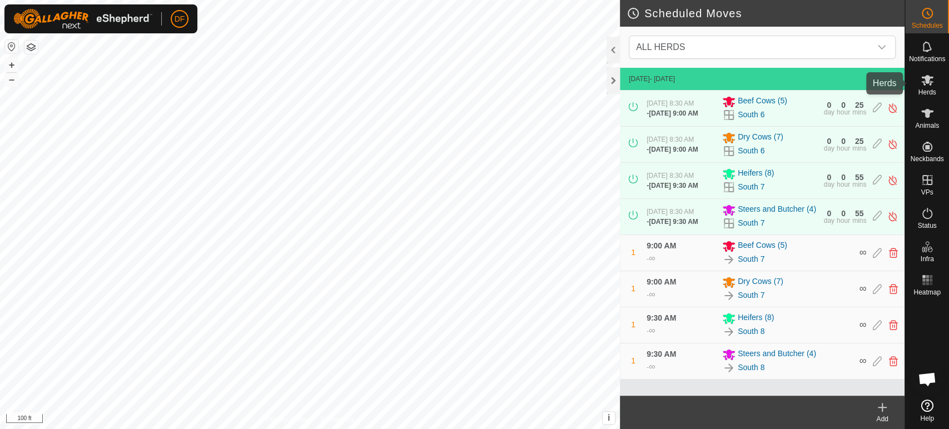
click at [930, 87] on es-mob-svg-icon at bounding box center [927, 80] width 20 height 18
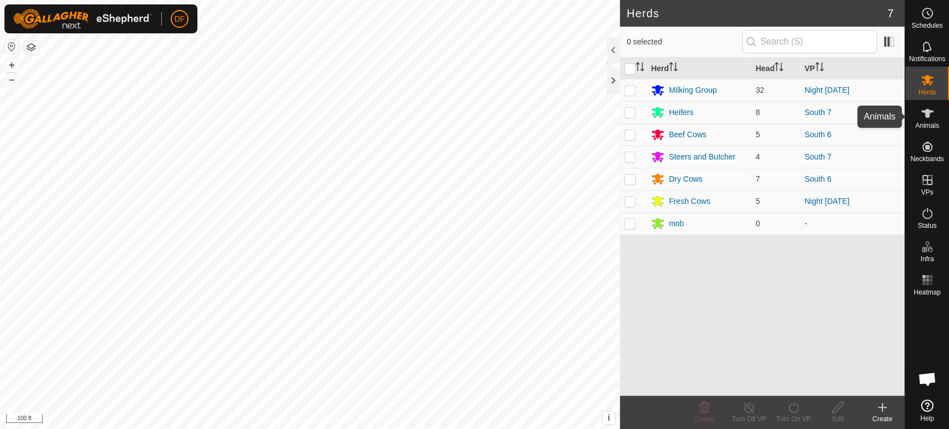
click at [931, 125] on span "Animals" at bounding box center [927, 125] width 24 height 7
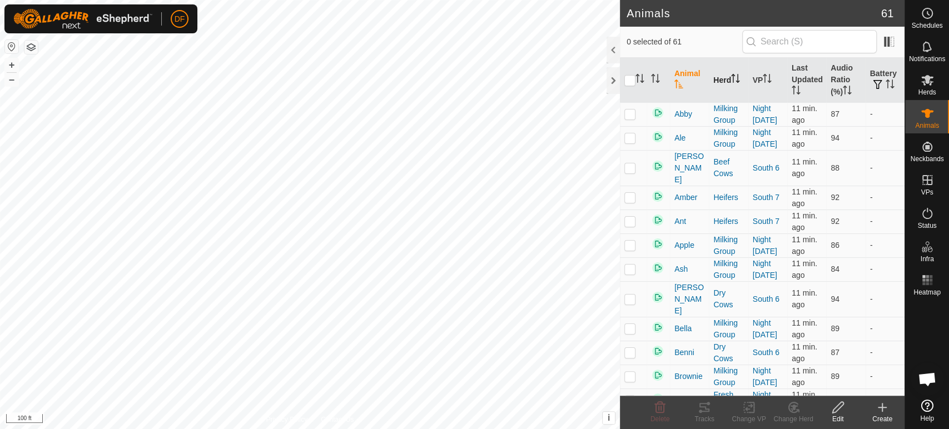
click at [718, 83] on th "Herd" at bounding box center [728, 80] width 39 height 45
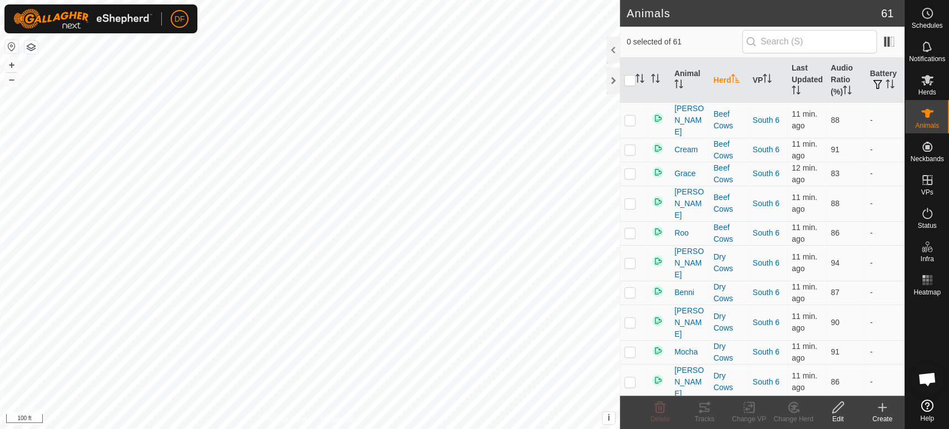
click at [718, 83] on th "Herd" at bounding box center [728, 80] width 39 height 45
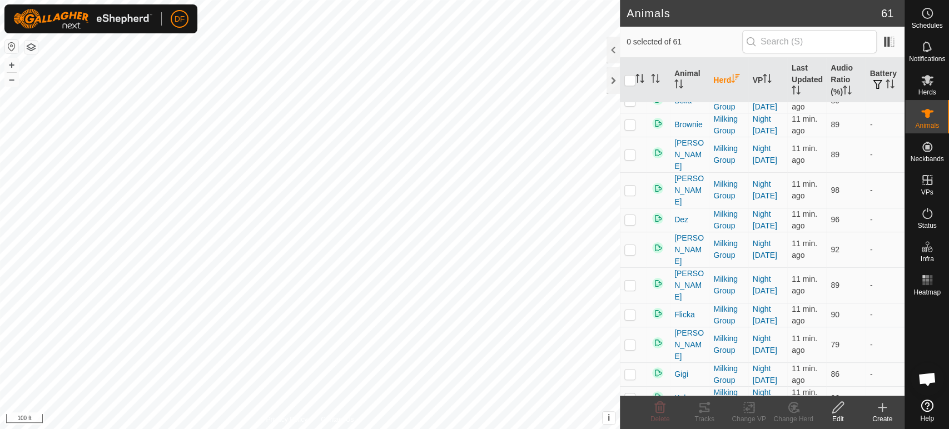
scroll to position [254, 0]
click at [628, 148] on p-checkbox at bounding box center [629, 152] width 11 height 9
checkbox input "true"
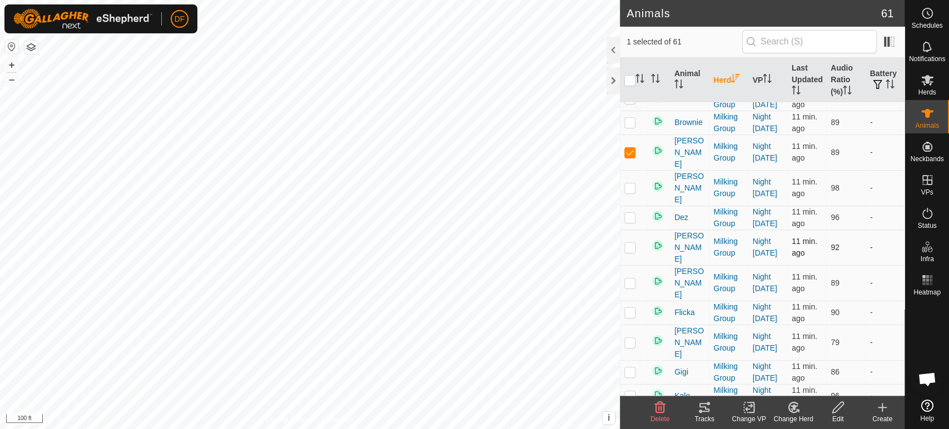
click at [633, 243] on p-checkbox at bounding box center [629, 247] width 11 height 9
checkbox input "true"
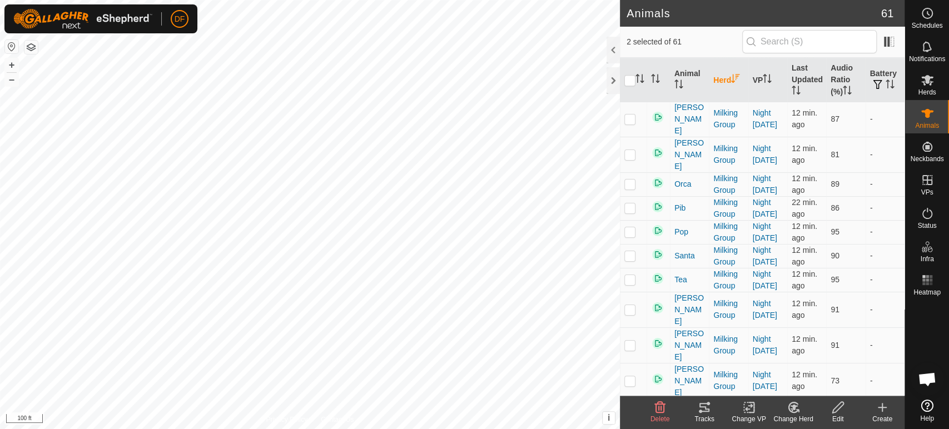
scroll to position [641, 0]
click at [629, 344] on p-checkbox at bounding box center [629, 348] width 11 height 9
checkbox input "true"
click at [631, 379] on p-checkbox at bounding box center [629, 383] width 11 height 9
checkbox input "true"
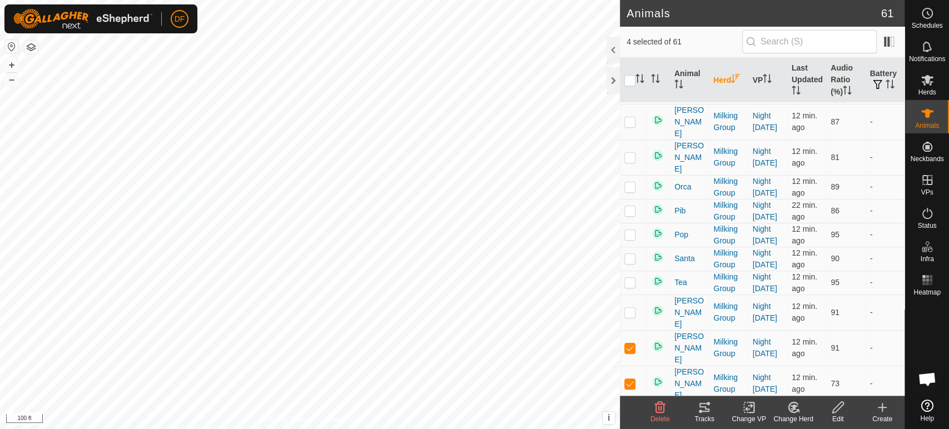
checkbox input "true"
click at [791, 411] on icon at bounding box center [794, 407] width 14 height 13
click at [808, 365] on link "Choose Herd..." at bounding box center [827, 360] width 110 height 22
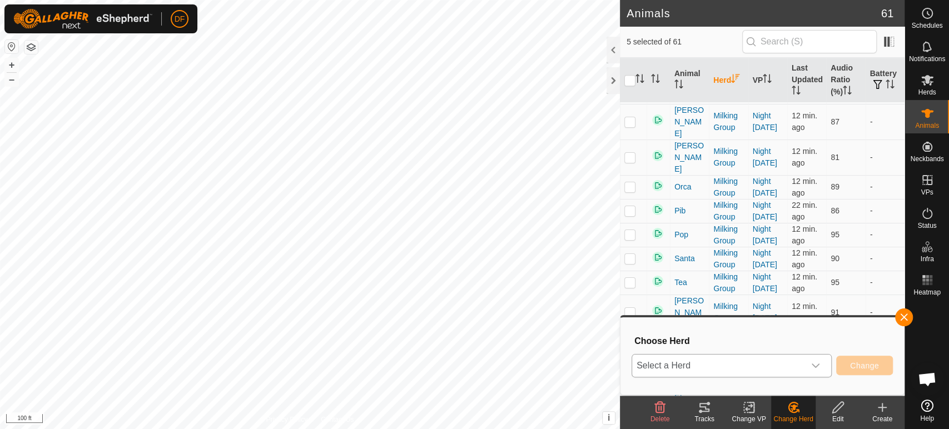
click at [802, 369] on span "Select a Herd" at bounding box center [718, 366] width 172 height 22
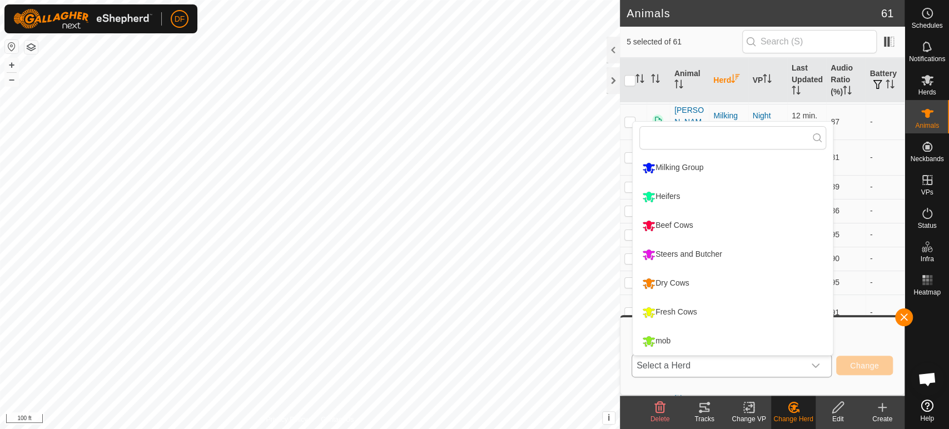
click at [674, 308] on li "Fresh Cows" at bounding box center [733, 313] width 200 height 28
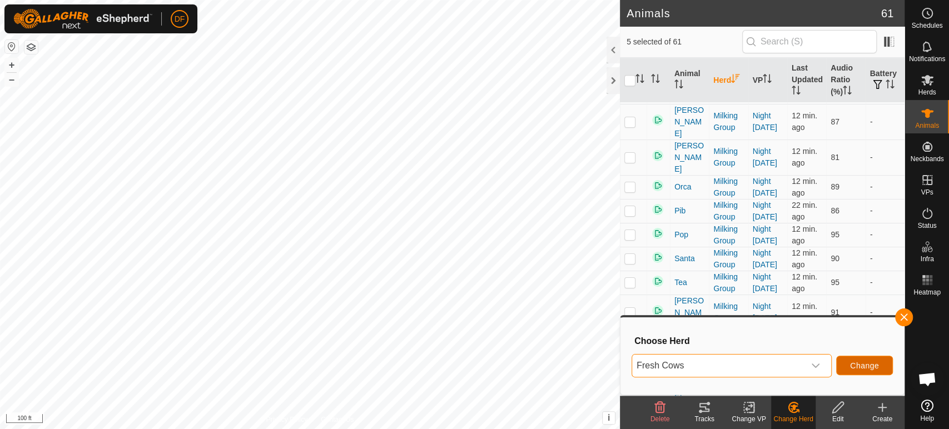
click at [872, 371] on button "Change" at bounding box center [864, 365] width 57 height 19
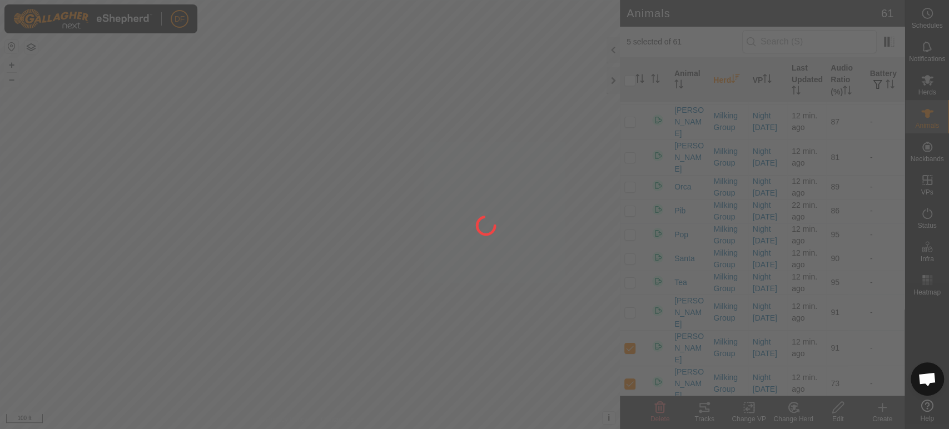
checkbox input "false"
